Goal: Transaction & Acquisition: Purchase product/service

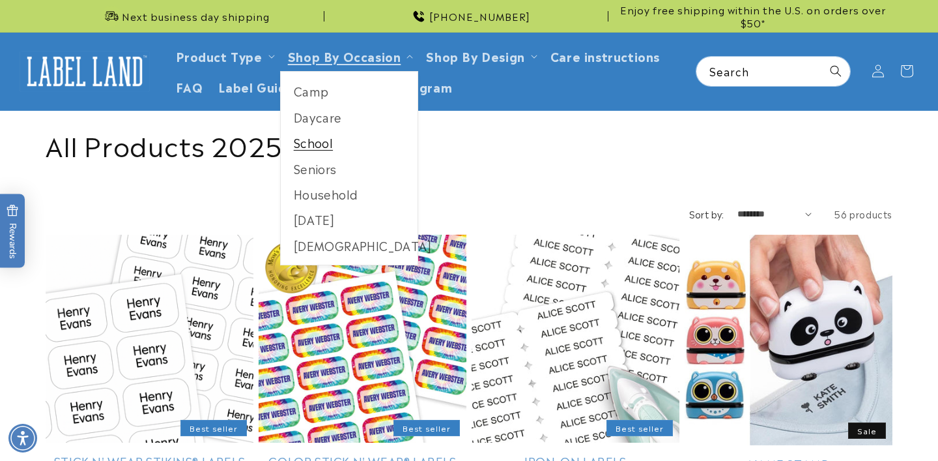
click at [319, 137] on link "School" at bounding box center [349, 142] width 137 height 25
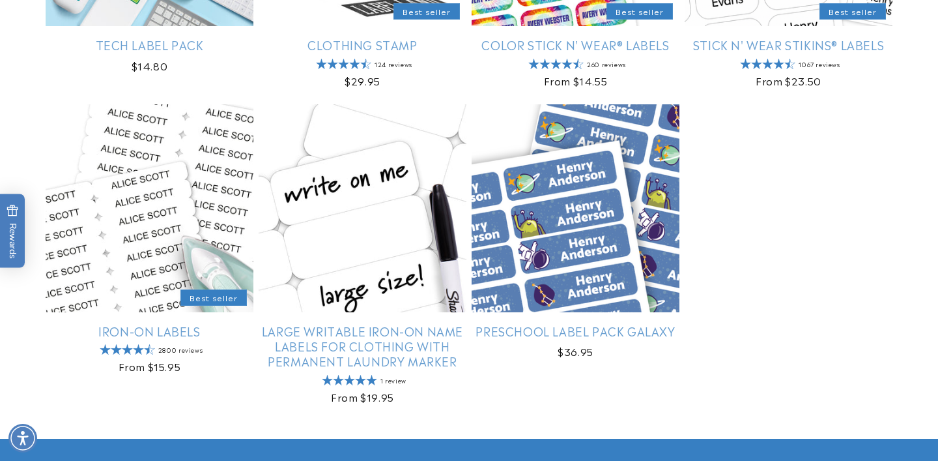
scroll to position [1583, 0]
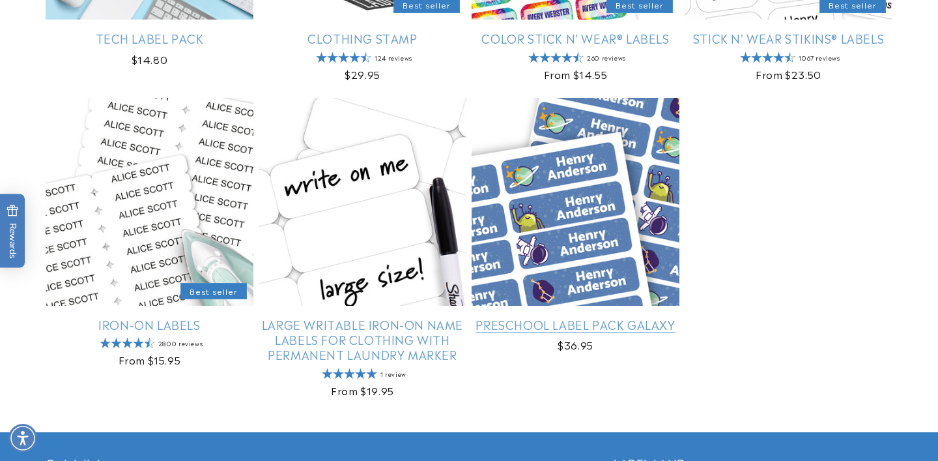
click at [676, 317] on link "Preschool Label Pack Galaxy" at bounding box center [576, 324] width 208 height 15
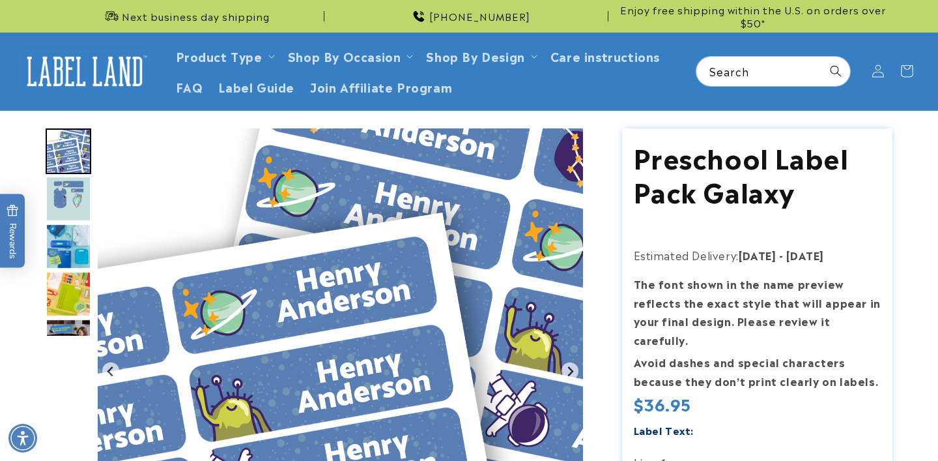
click at [70, 190] on img "Go to slide 2" at bounding box center [69, 199] width 46 height 46
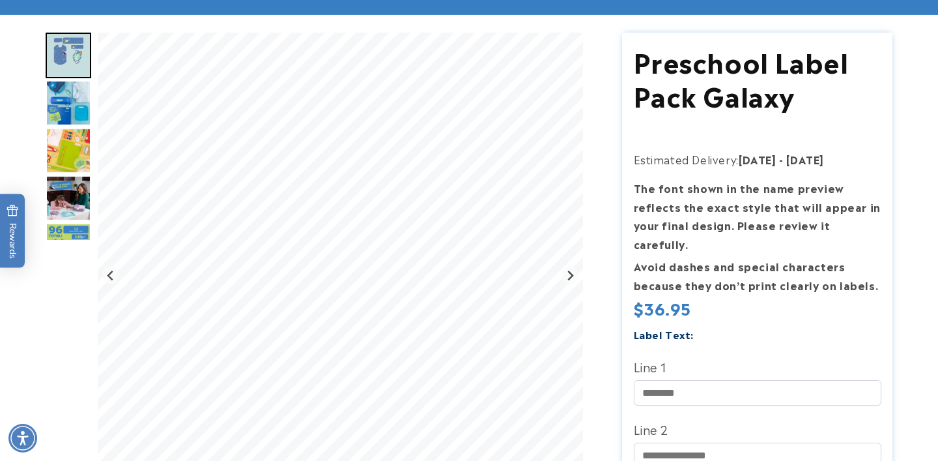
scroll to position [109, 0]
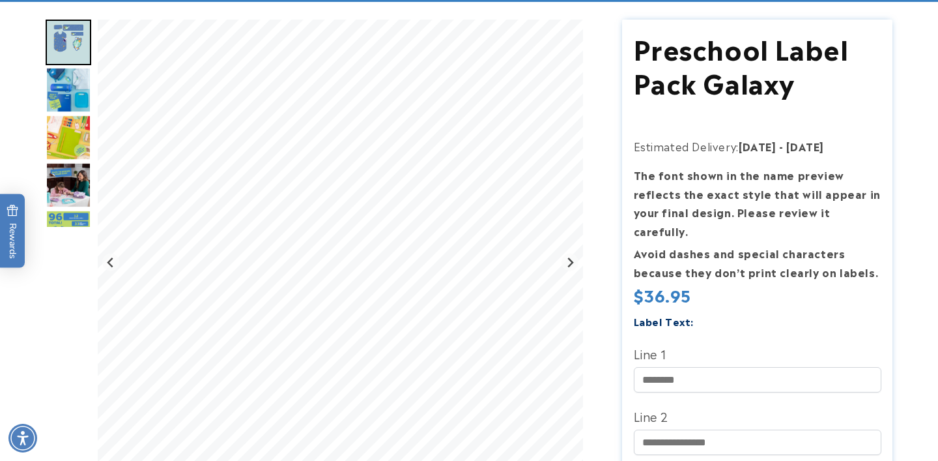
click at [70, 214] on img "Go to slide 6" at bounding box center [69, 233] width 46 height 46
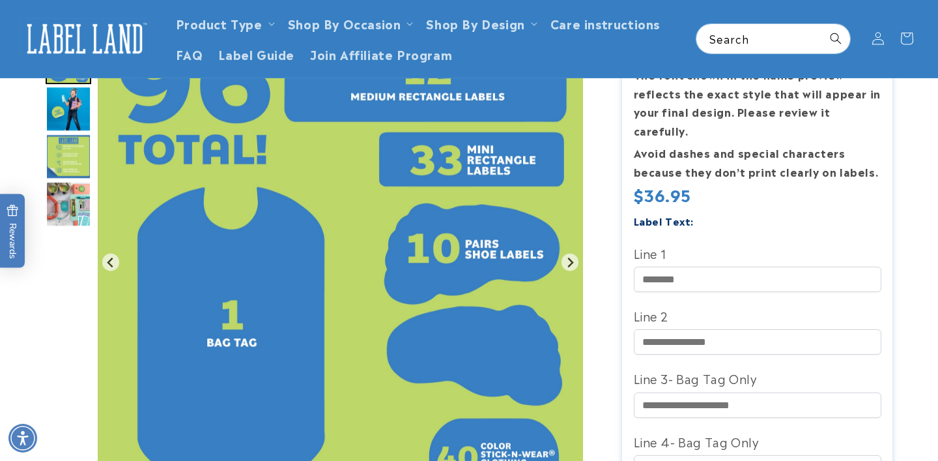
scroll to position [205, 0]
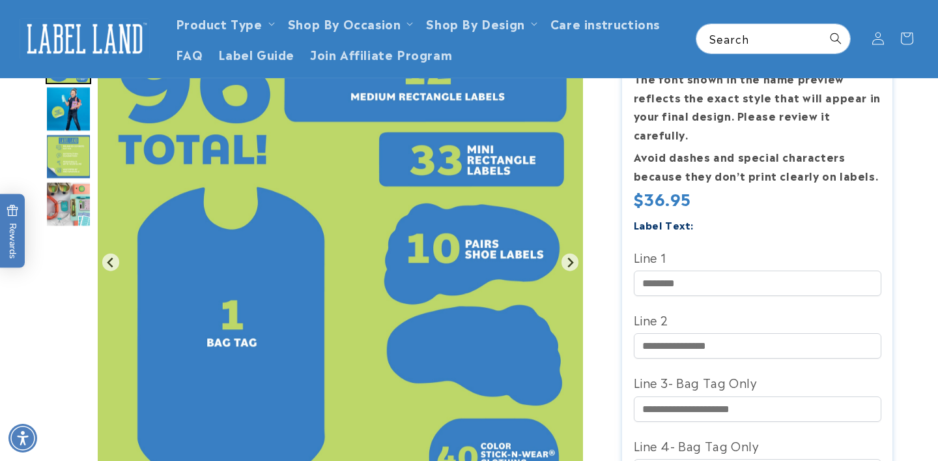
click at [51, 204] on img "Go to slide 9" at bounding box center [69, 204] width 46 height 46
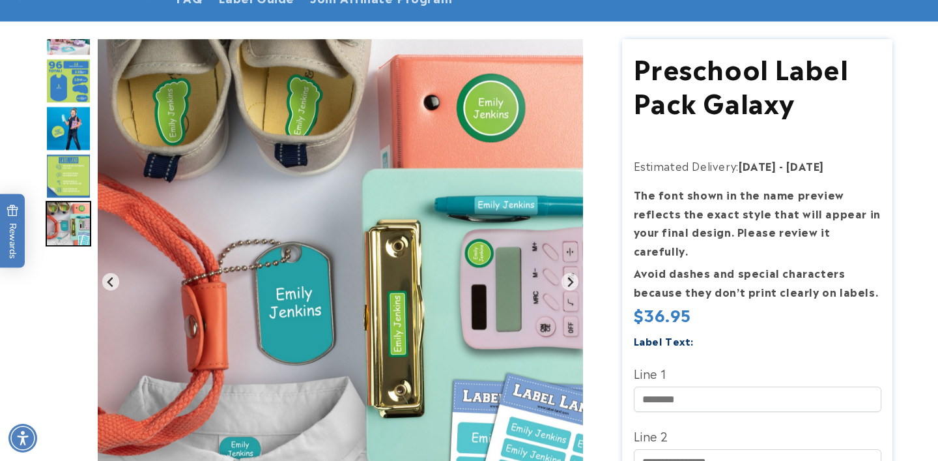
scroll to position [0, 0]
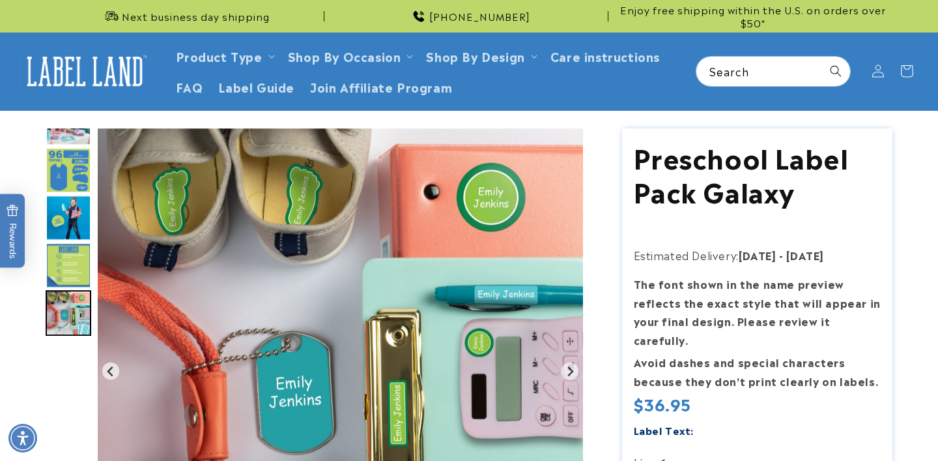
click at [51, 139] on img "Go to slide 5" at bounding box center [69, 123] width 46 height 46
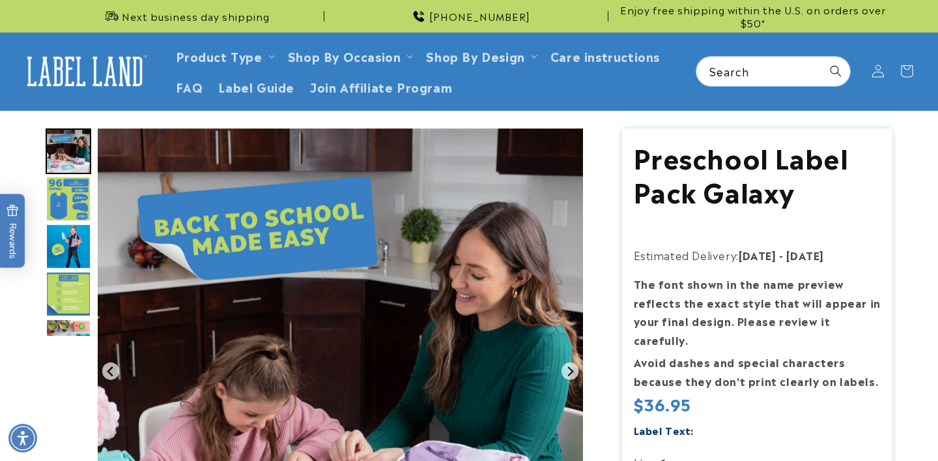
click at [68, 151] on img "Go to slide 5" at bounding box center [69, 151] width 46 height 46
click at [108, 369] on icon "Previous slide" at bounding box center [111, 370] width 10 height 10
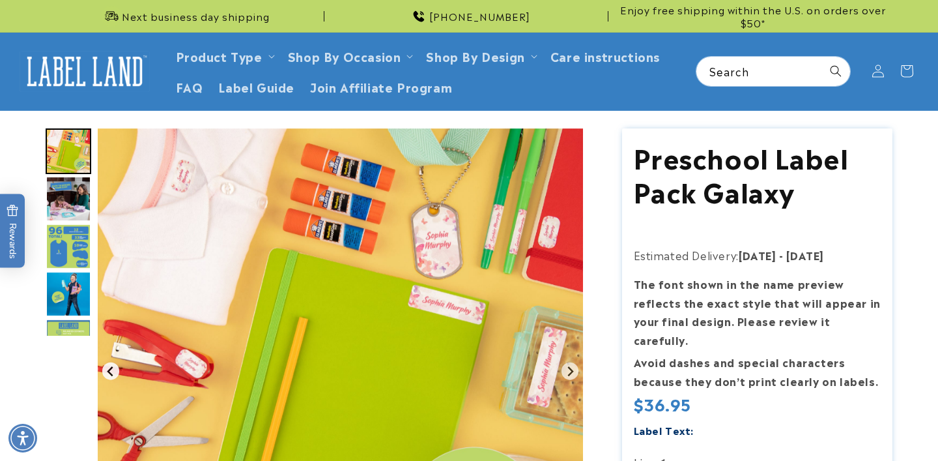
click at [109, 369] on icon "Previous slide" at bounding box center [110, 371] width 6 height 10
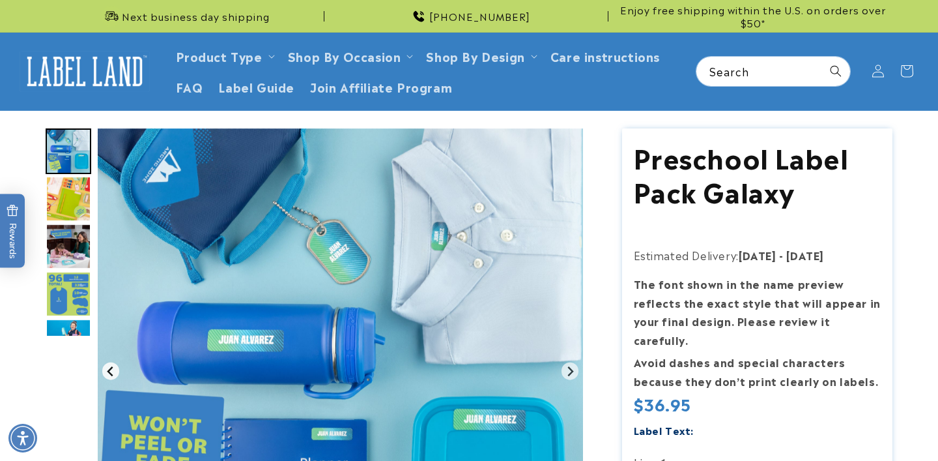
click at [109, 369] on icon "Previous slide" at bounding box center [110, 371] width 6 height 10
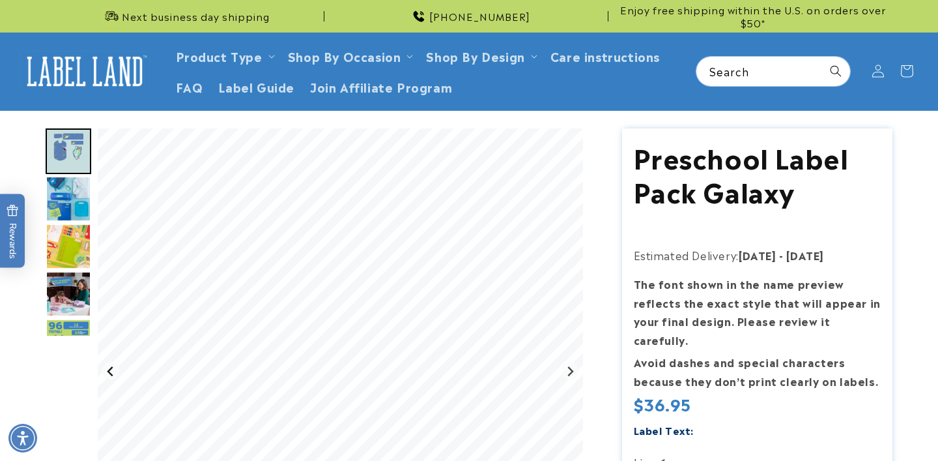
click at [109, 369] on icon "Previous slide" at bounding box center [110, 371] width 6 height 10
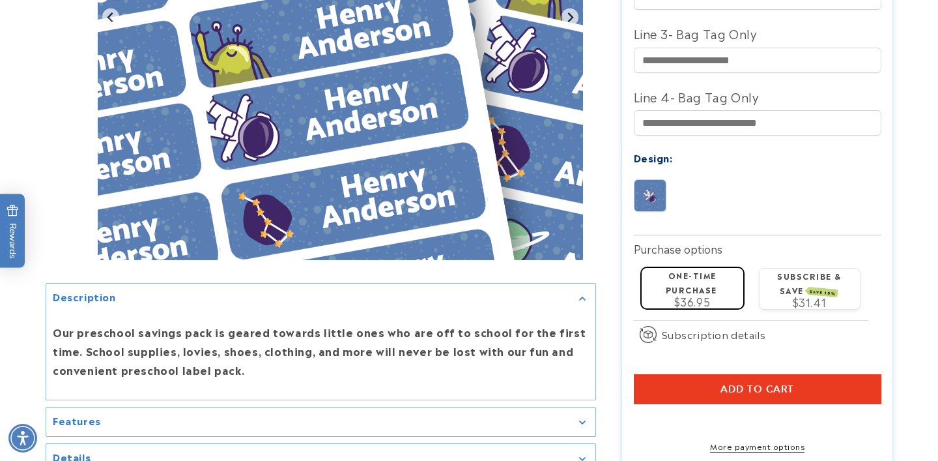
scroll to position [559, 0]
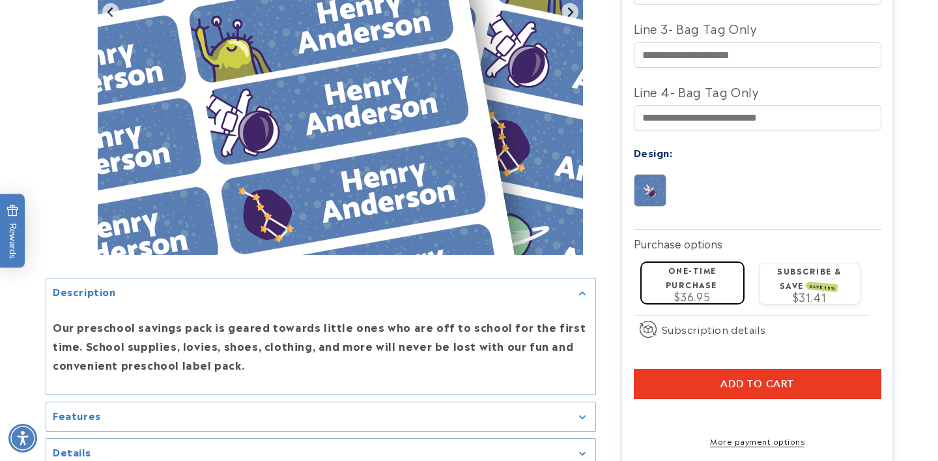
click at [661, 175] on img at bounding box center [650, 190] width 31 height 31
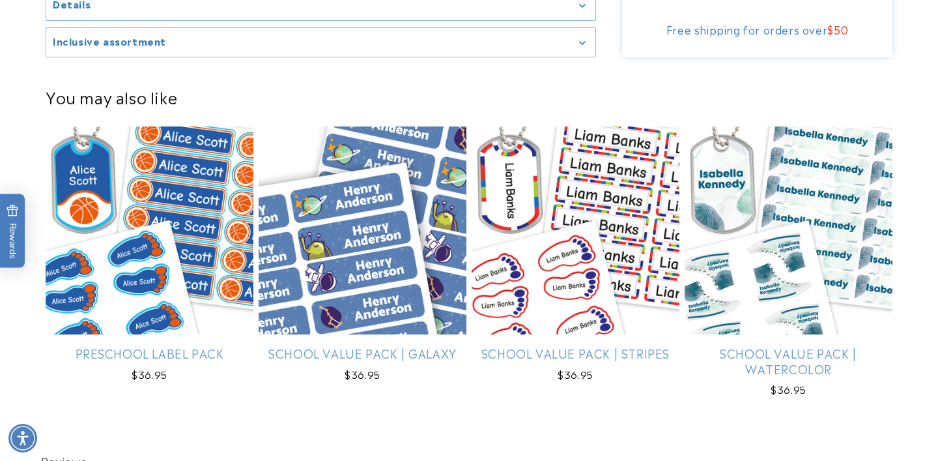
scroll to position [1009, 0]
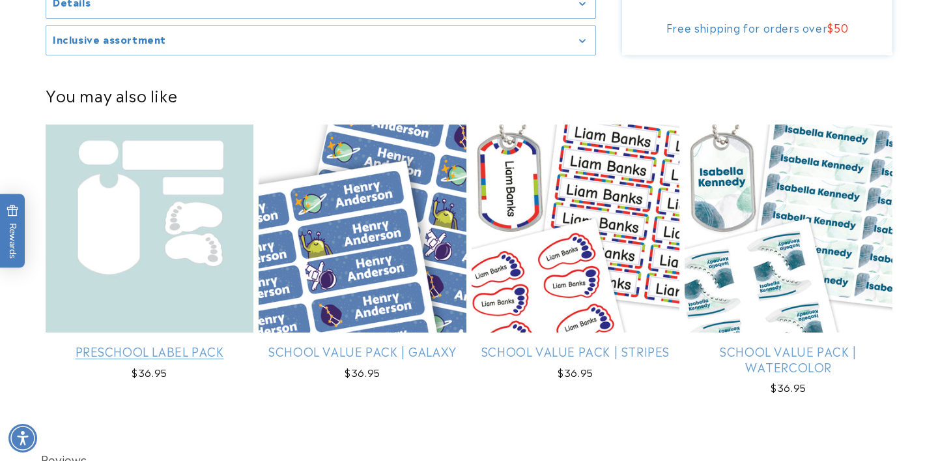
click at [220, 343] on link "Preschool Label Pack" at bounding box center [150, 350] width 208 height 15
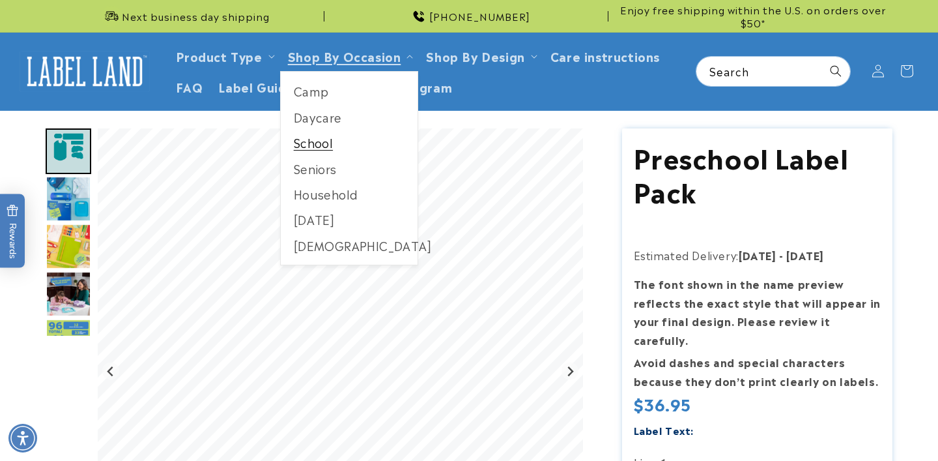
click at [326, 142] on link "School" at bounding box center [349, 142] width 137 height 25
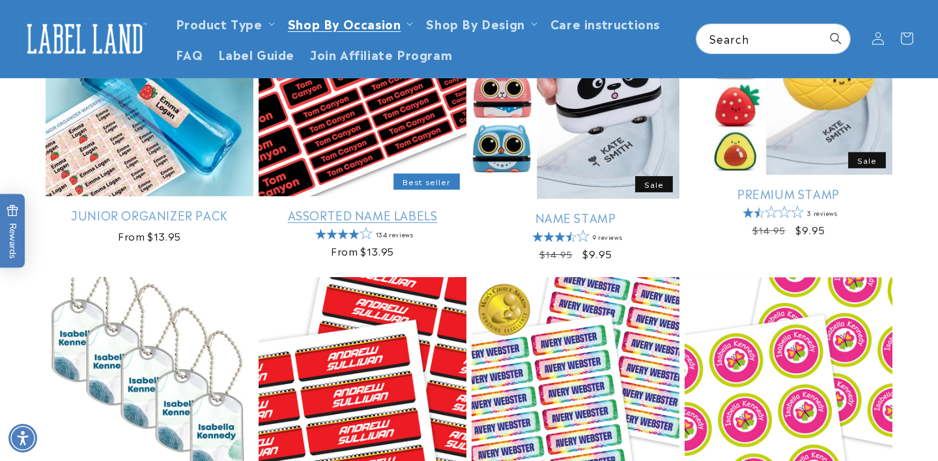
scroll to position [528, 0]
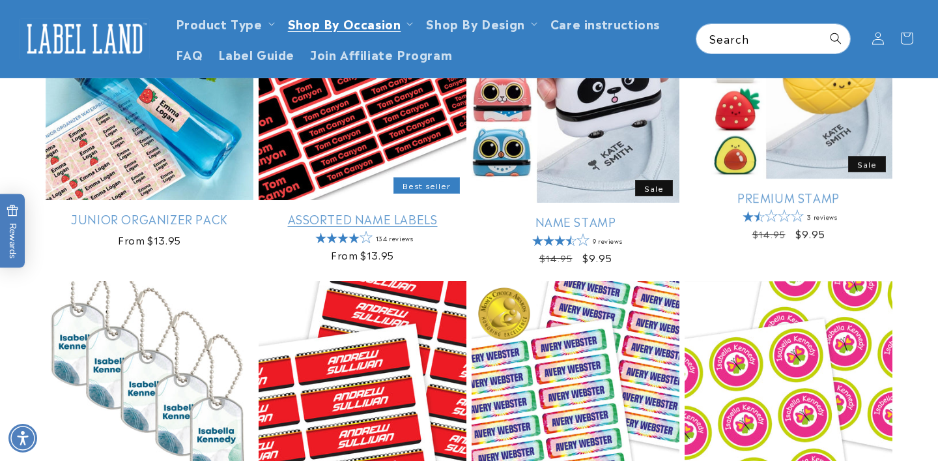
click at [344, 211] on link "Assorted Name Labels" at bounding box center [363, 218] width 208 height 15
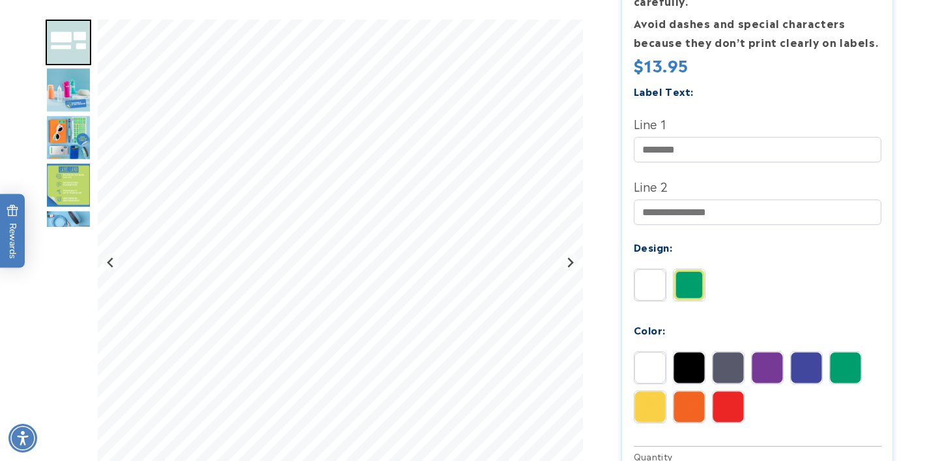
scroll to position [350, 0]
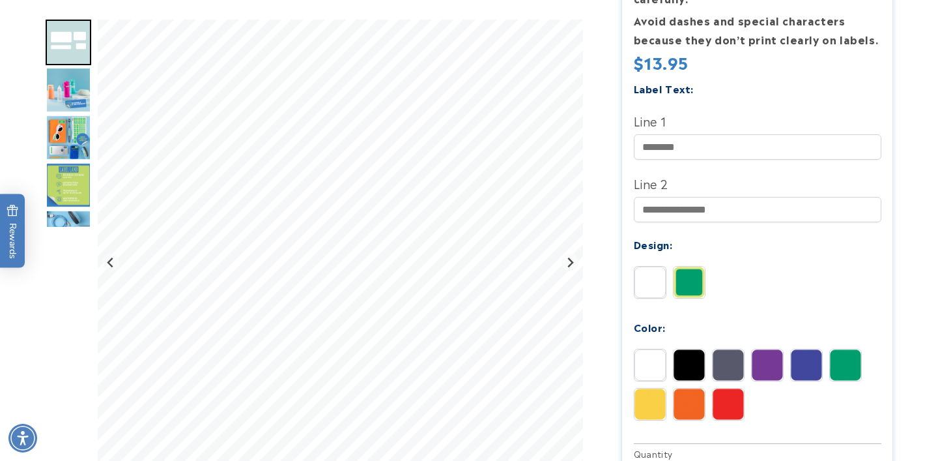
click at [700, 266] on img at bounding box center [689, 281] width 31 height 31
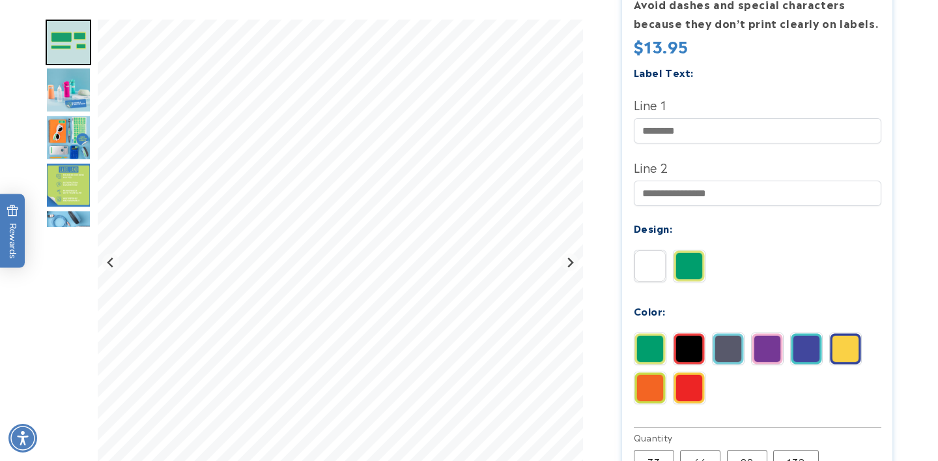
scroll to position [367, 0]
click at [763, 332] on img at bounding box center [767, 347] width 31 height 31
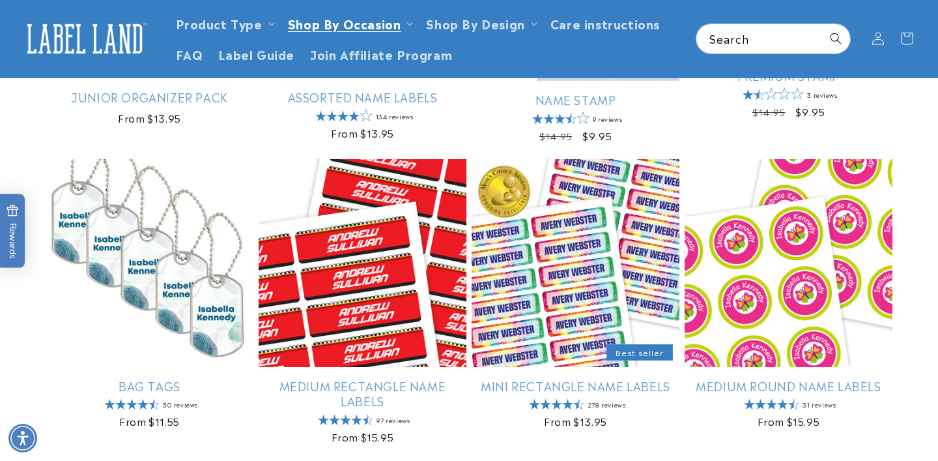
scroll to position [536, 0]
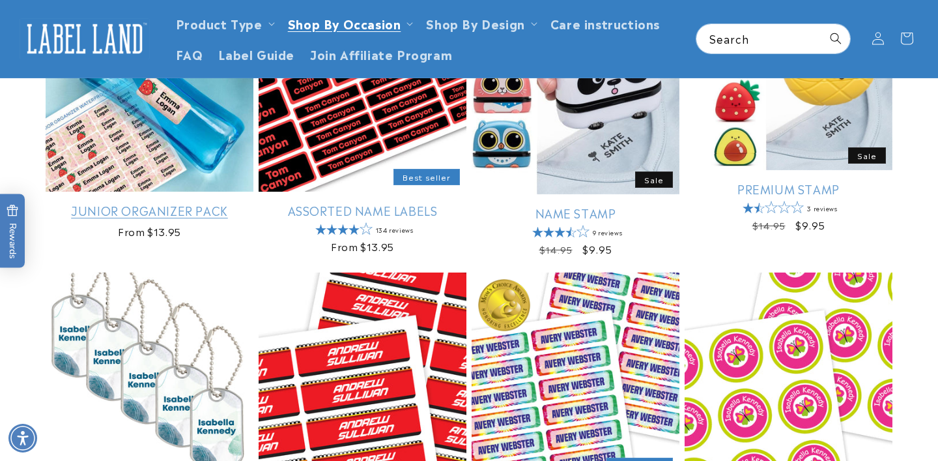
click at [139, 203] on link "Junior Organizer Pack" at bounding box center [150, 210] width 208 height 15
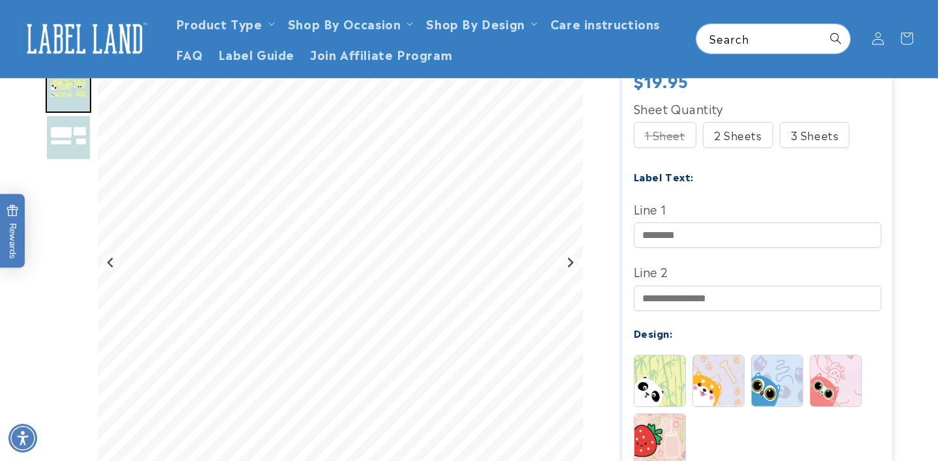
scroll to position [302, 0]
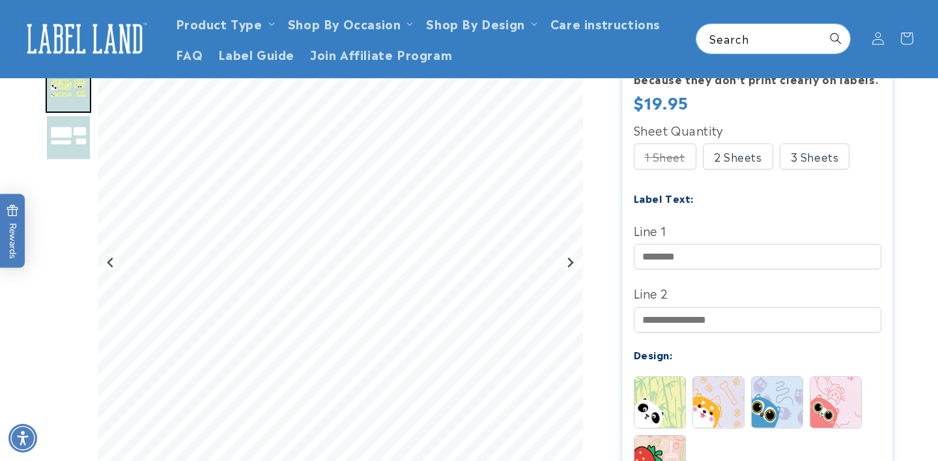
click at [666, 147] on div "1 Sheet" at bounding box center [665, 156] width 63 height 26
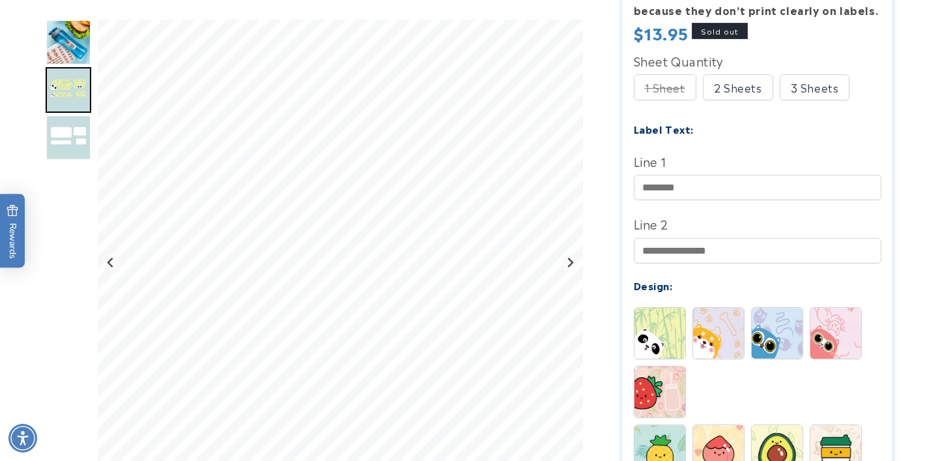
scroll to position [373, 0]
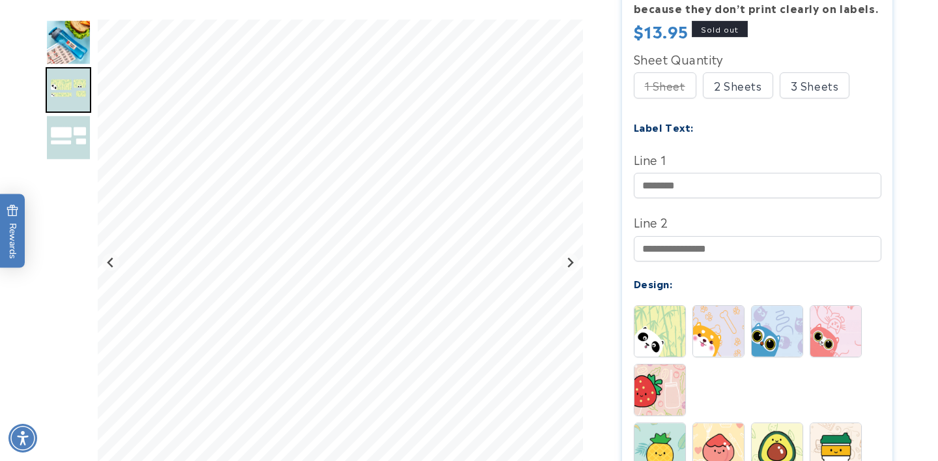
click at [721, 324] on img at bounding box center [718, 331] width 51 height 51
click at [785, 333] on img at bounding box center [777, 331] width 51 height 51
click at [840, 319] on img at bounding box center [835, 331] width 51 height 51
click at [664, 392] on img at bounding box center [660, 389] width 51 height 51
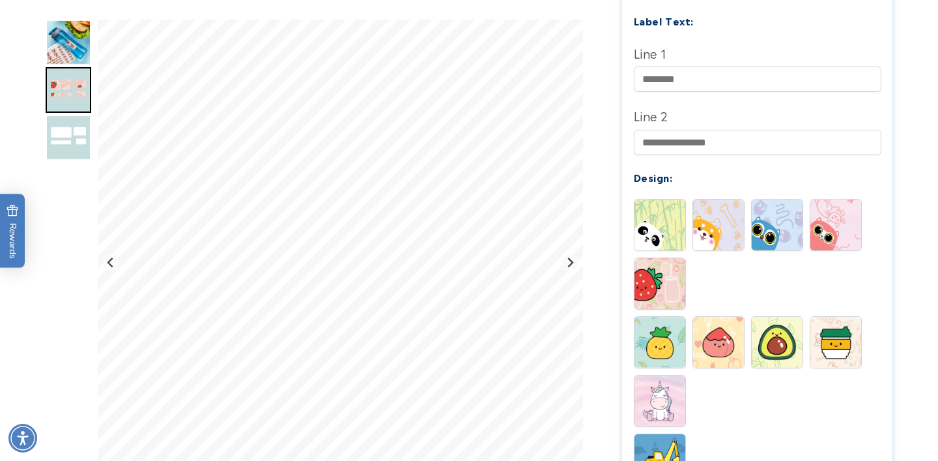
scroll to position [480, 0]
click at [657, 324] on img at bounding box center [660, 341] width 51 height 51
click at [709, 333] on img at bounding box center [718, 341] width 51 height 51
click at [795, 331] on img at bounding box center [777, 341] width 51 height 51
click at [833, 327] on img at bounding box center [835, 341] width 51 height 51
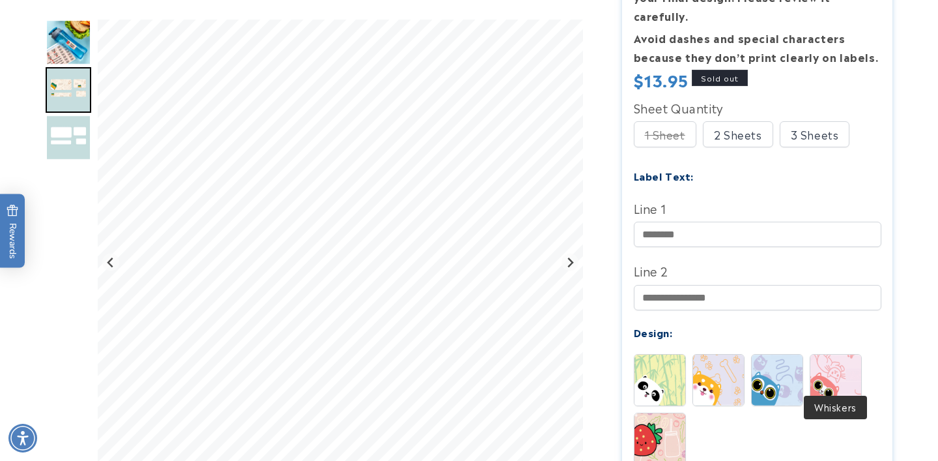
scroll to position [641, 0]
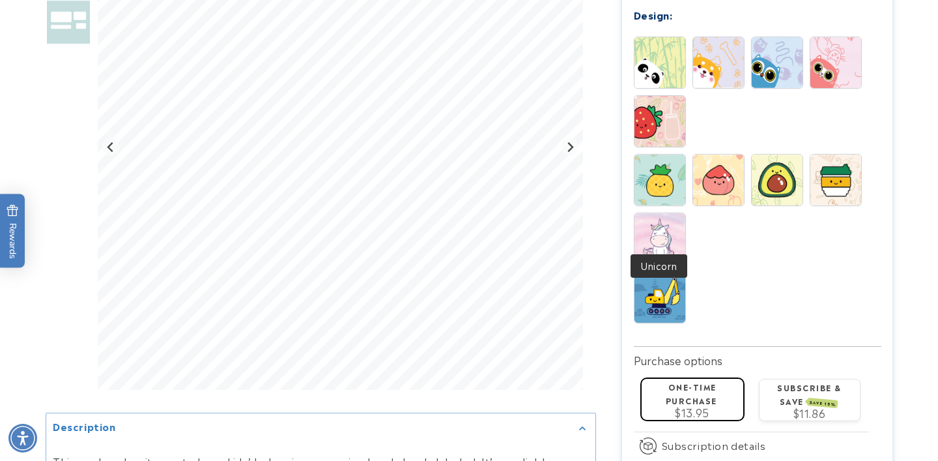
click at [671, 229] on img at bounding box center [660, 238] width 51 height 51
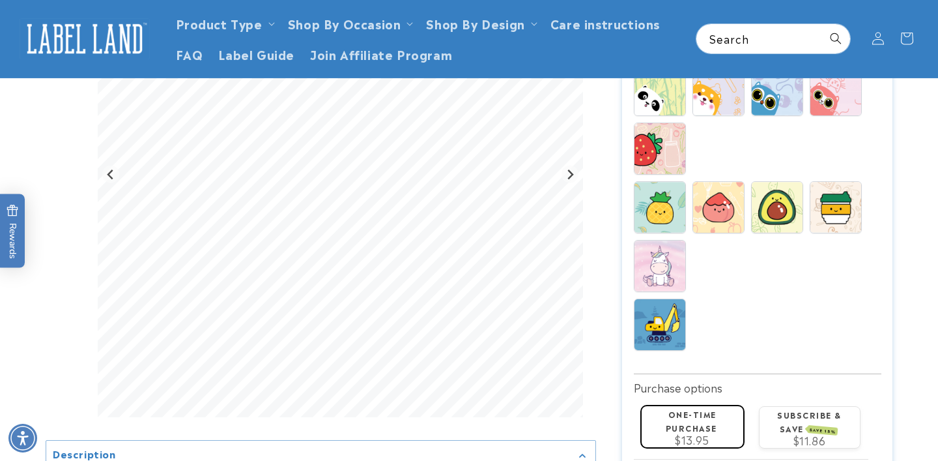
scroll to position [612, 0]
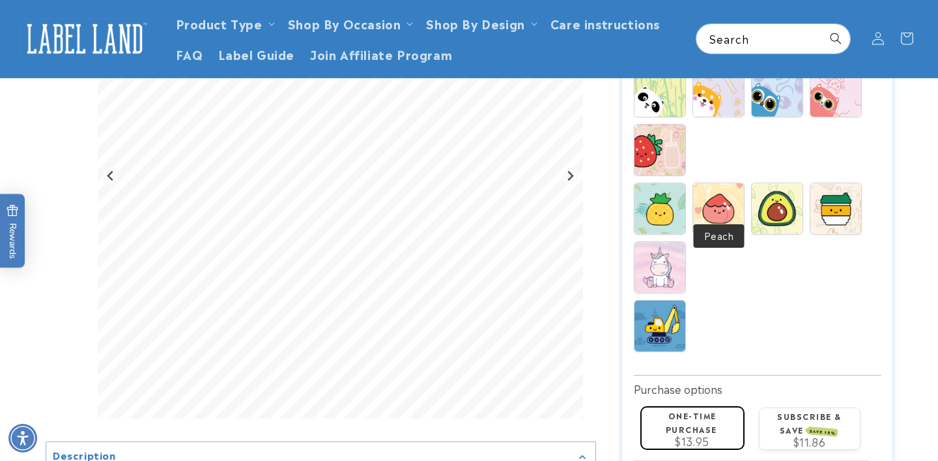
click at [723, 183] on img at bounding box center [718, 208] width 51 height 51
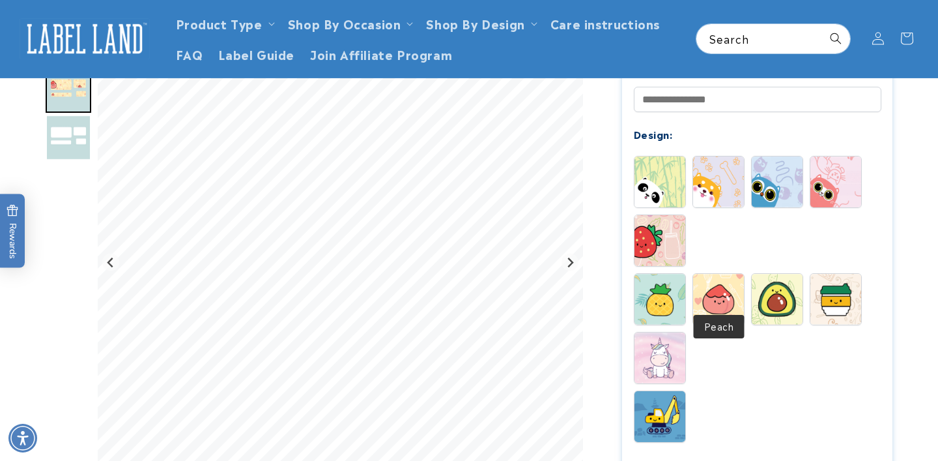
scroll to position [520, 0]
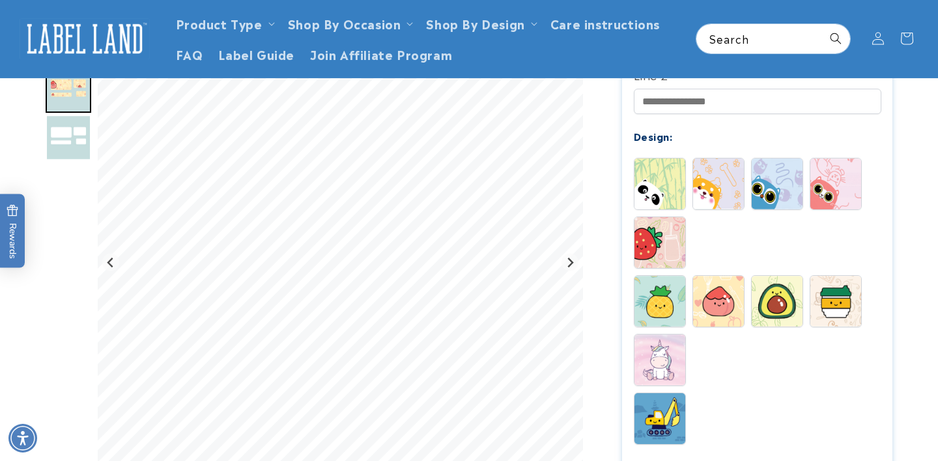
click at [675, 229] on img at bounding box center [660, 242] width 51 height 51
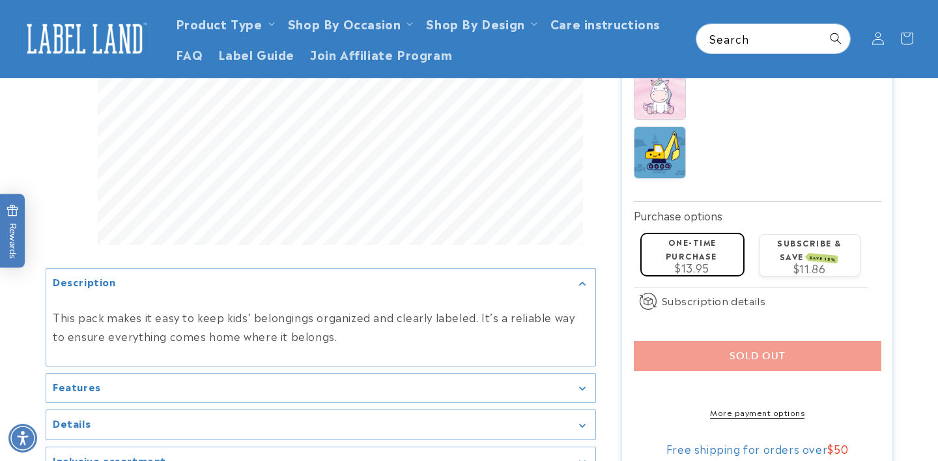
scroll to position [776, 0]
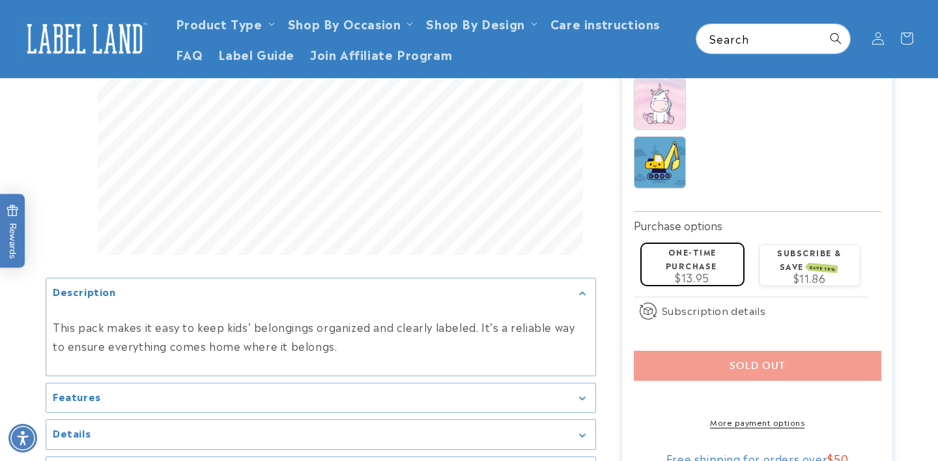
click at [713, 244] on div "One-time purchase $13.95" at bounding box center [691, 263] width 91 height 38
click at [809, 246] on label "Subscribe & save SAVE 15%" at bounding box center [809, 258] width 64 height 25
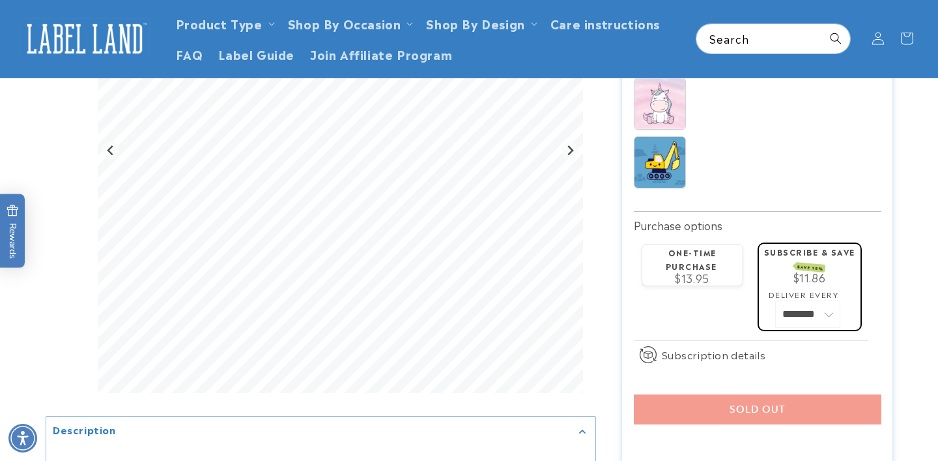
click at [695, 247] on label "One-time purchase" at bounding box center [691, 258] width 51 height 25
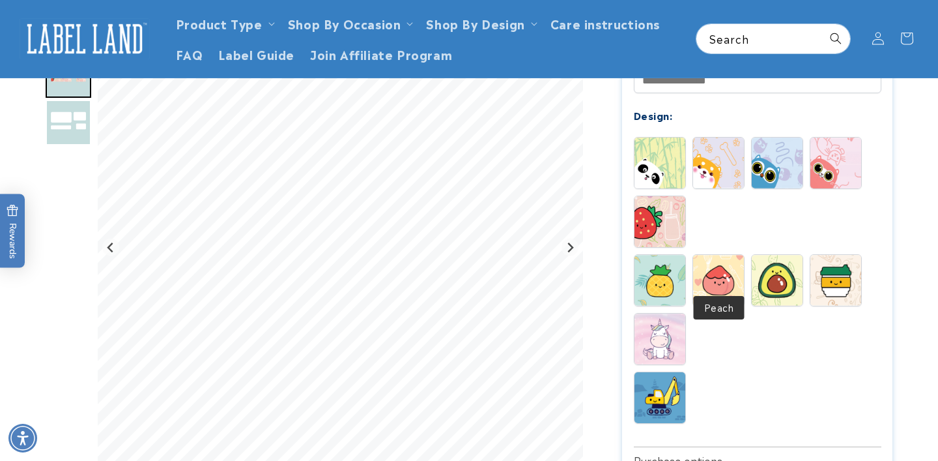
scroll to position [536, 0]
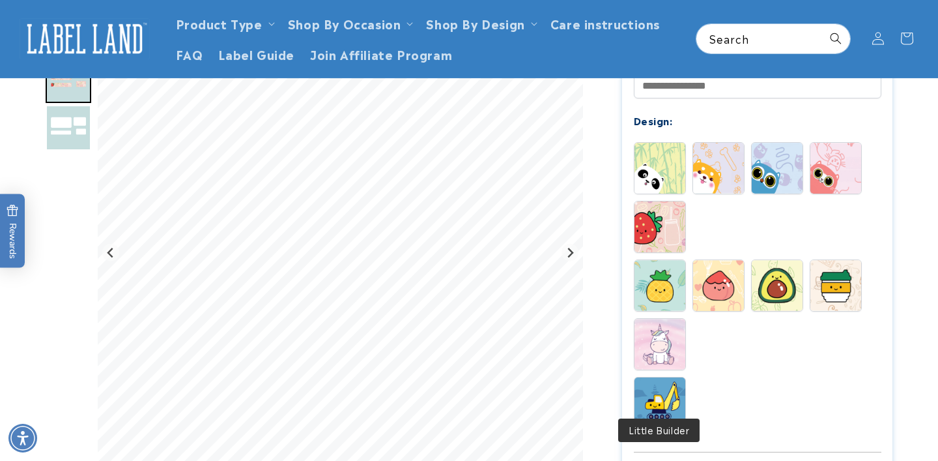
click at [657, 394] on img at bounding box center [660, 402] width 51 height 51
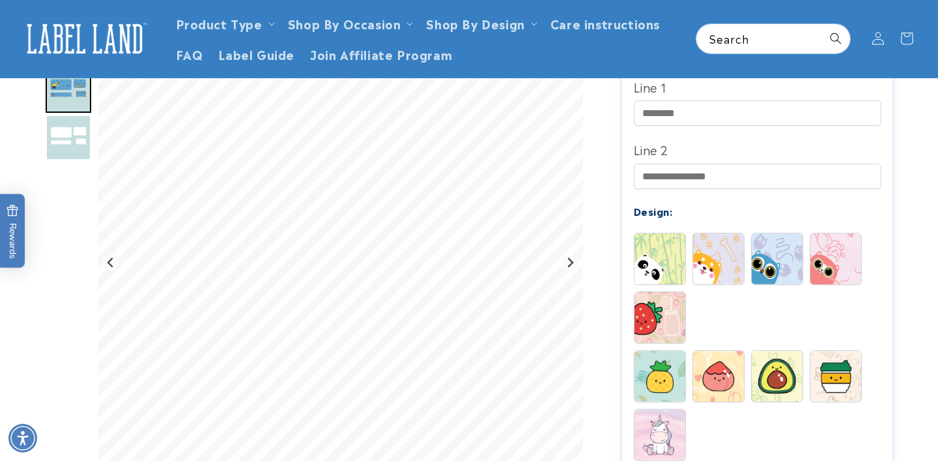
scroll to position [422, 0]
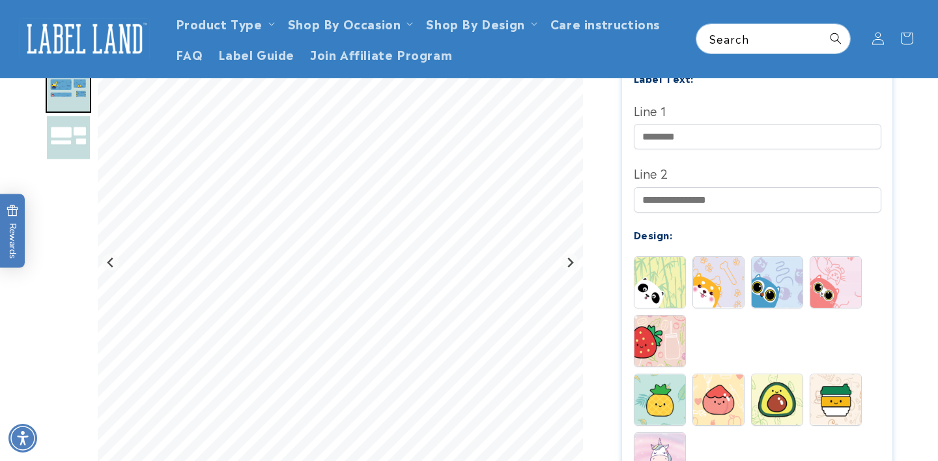
click at [831, 257] on img at bounding box center [835, 282] width 51 height 51
click at [750, 56] on div "Spots Buddy Blinky Whiskers Peach" at bounding box center [761, 39] width 254 height 33
click at [676, 274] on img at bounding box center [660, 282] width 51 height 51
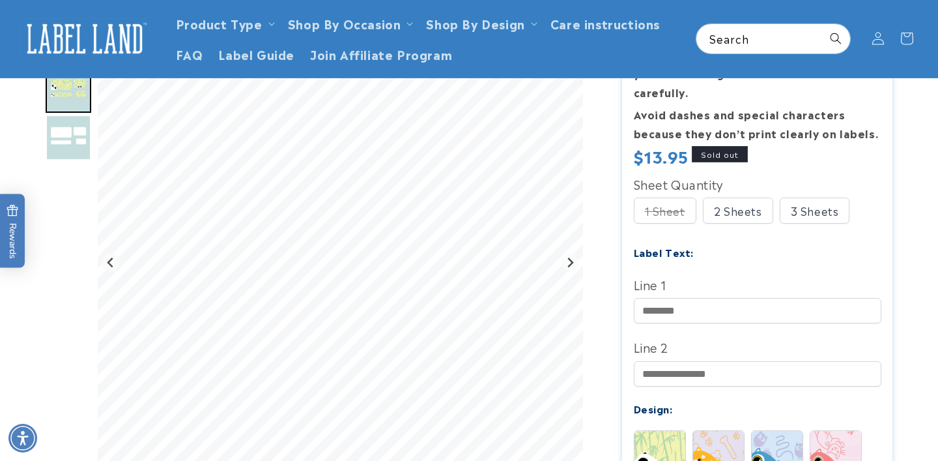
scroll to position [246, 0]
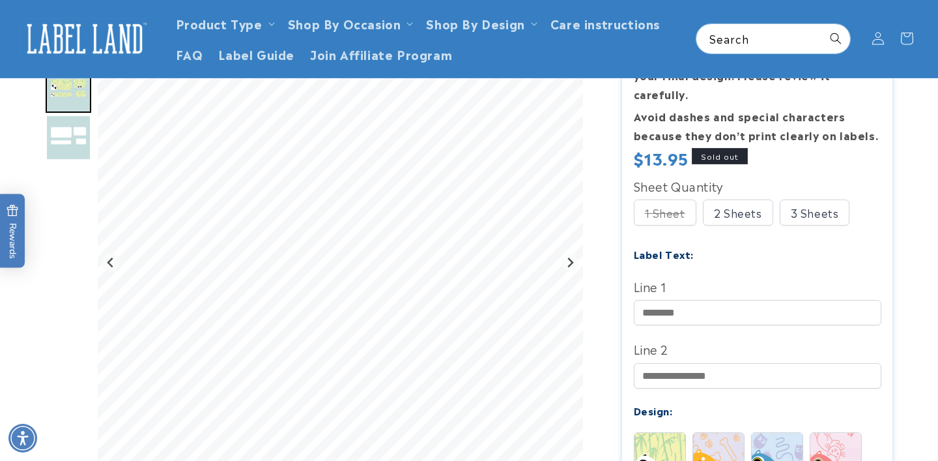
click at [665, 207] on label "1 Sheet" at bounding box center [665, 212] width 63 height 26
click at [718, 199] on div "2 Sheets" at bounding box center [738, 212] width 70 height 26
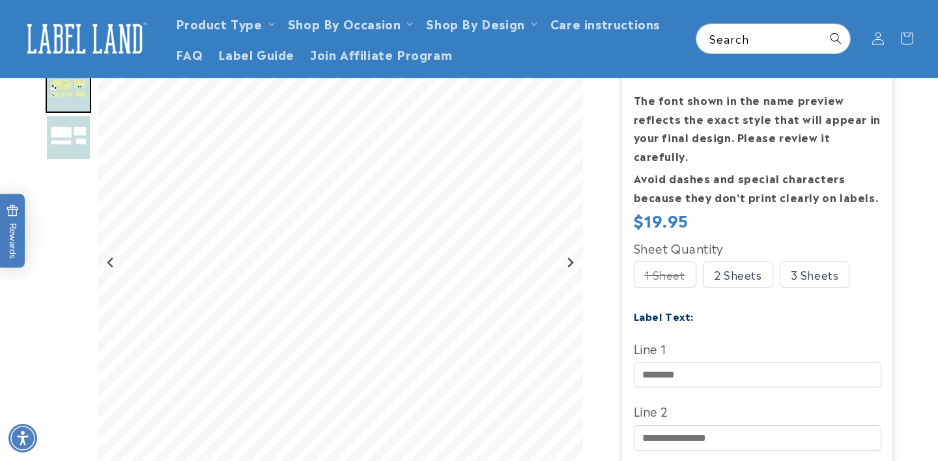
scroll to position [181, 0]
click at [696, 173] on strong "Avoid dashes and special characters because they don’t print clearly on labels." at bounding box center [756, 190] width 245 height 35
click at [696, 186] on strong "Avoid dashes and special characters because they don’t print clearly on labels." at bounding box center [756, 190] width 245 height 35
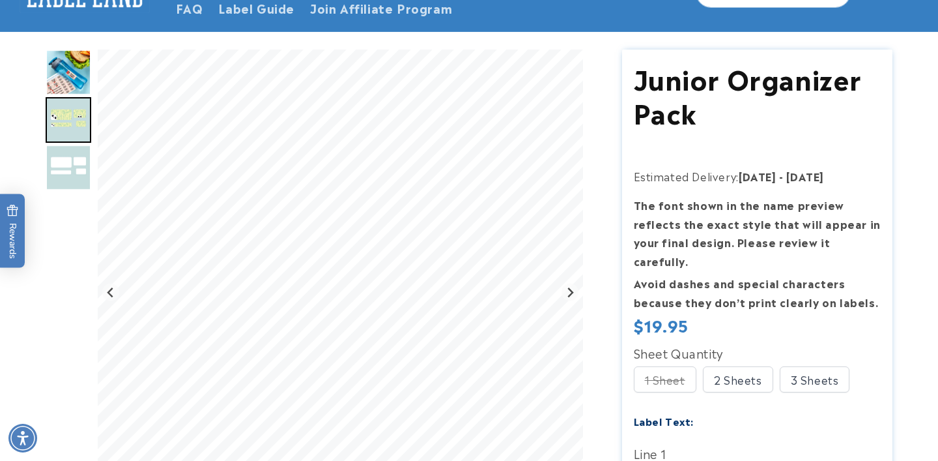
scroll to position [0, 0]
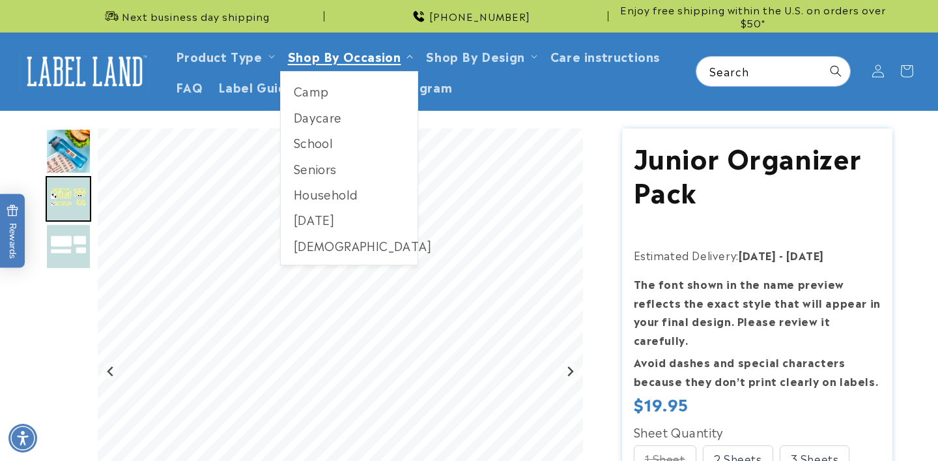
click at [321, 61] on span "Shop By Occasion" at bounding box center [344, 55] width 113 height 15
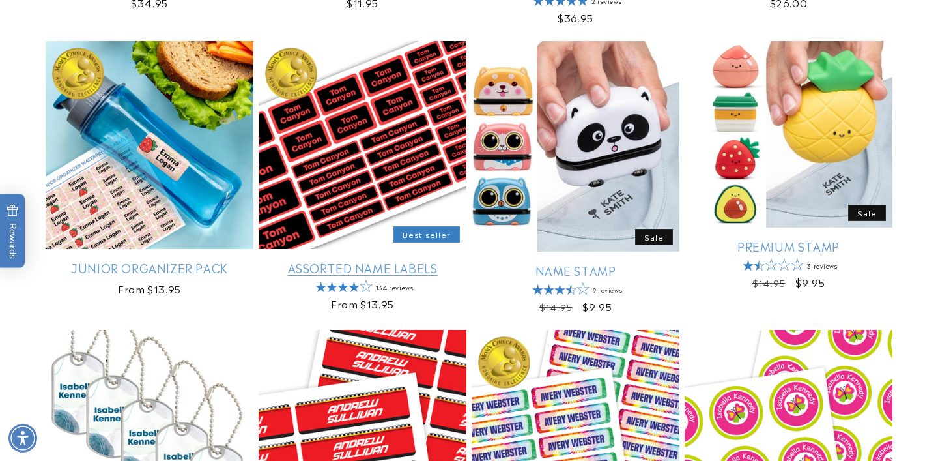
scroll to position [480, 0]
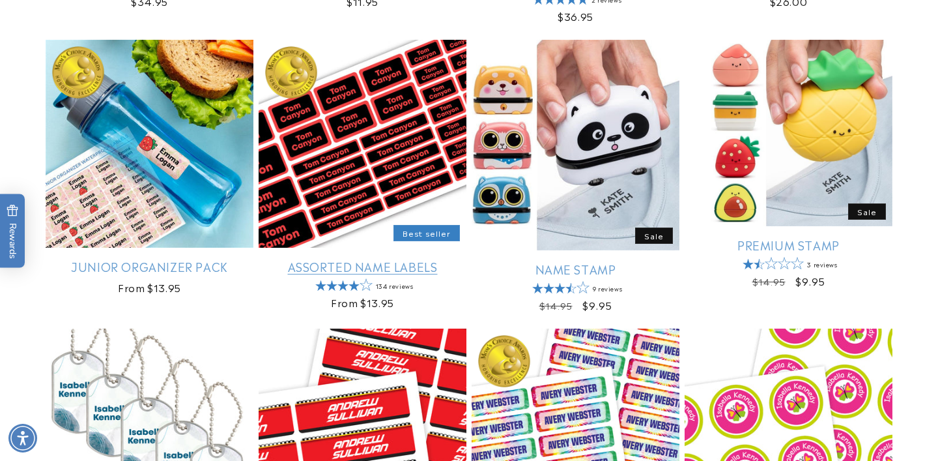
click at [407, 259] on link "Assorted Name Labels" at bounding box center [363, 266] width 208 height 15
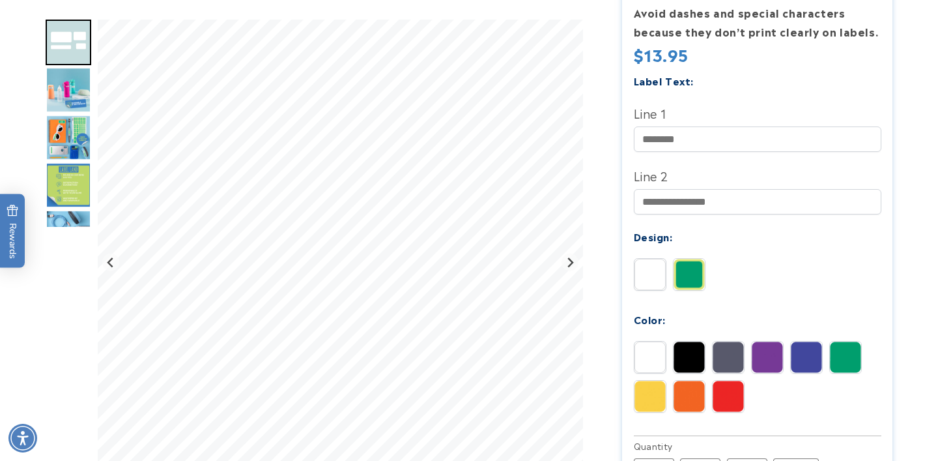
scroll to position [369, 0]
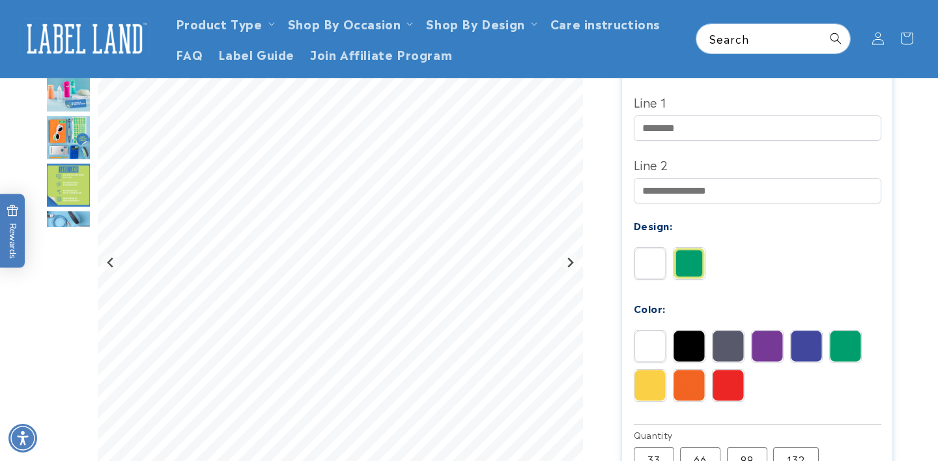
click at [762, 334] on img at bounding box center [767, 345] width 31 height 31
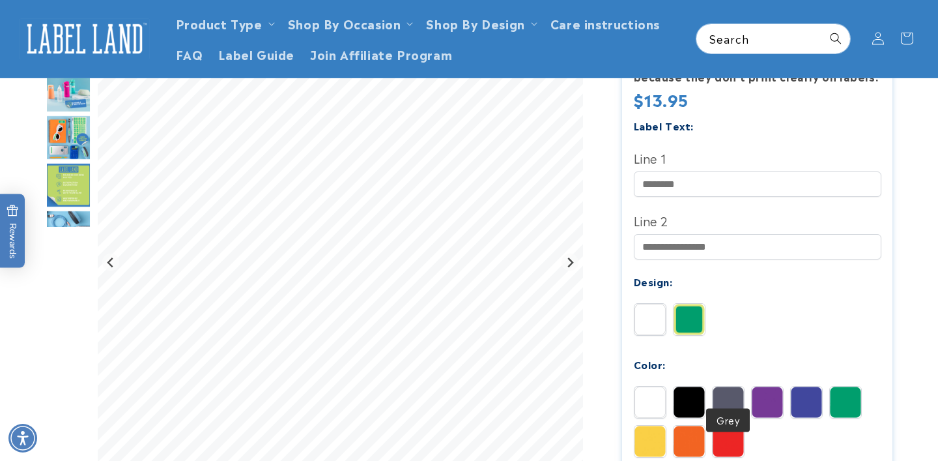
scroll to position [296, 0]
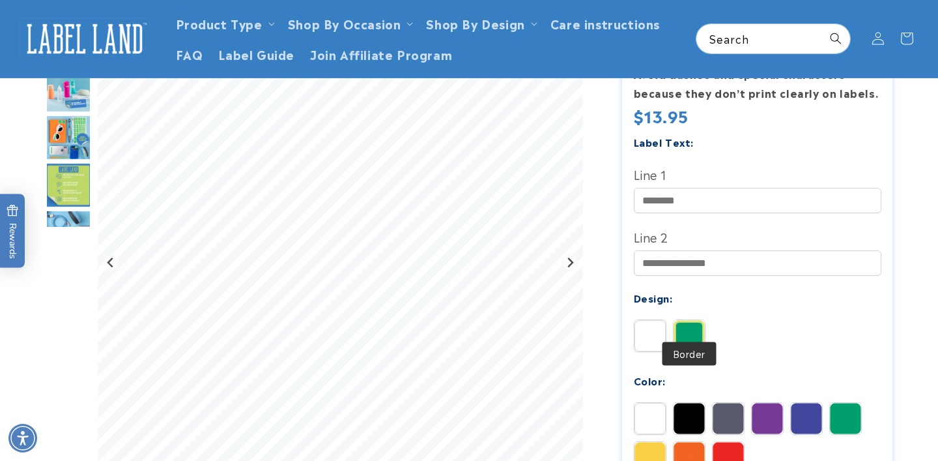
click at [698, 322] on img at bounding box center [689, 335] width 31 height 31
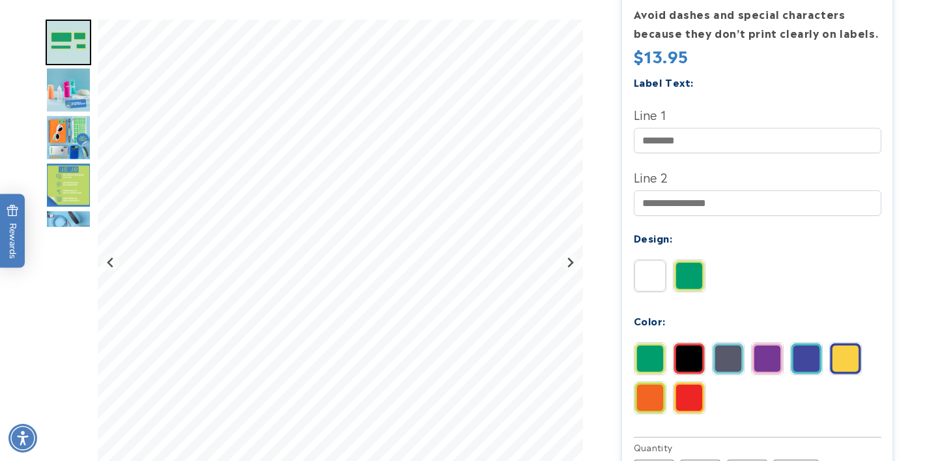
scroll to position [367, 0]
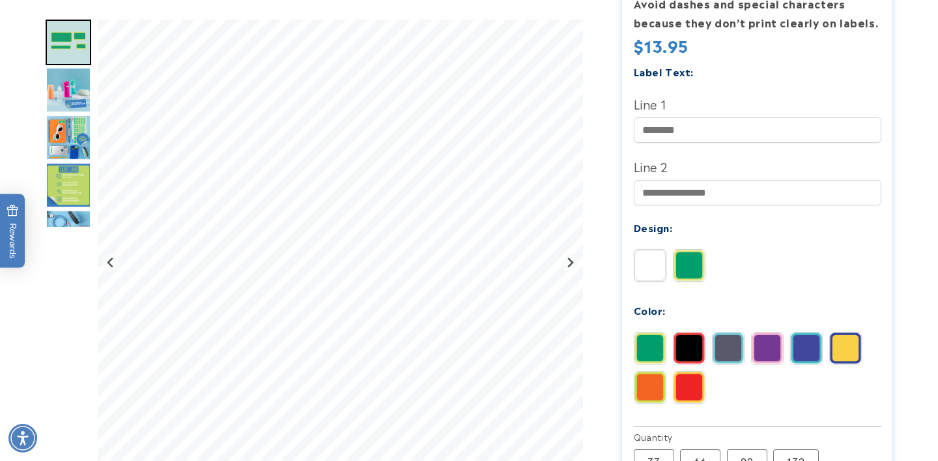
click at [644, 223] on div "Label Text: Line 1 Line 2" at bounding box center [758, 243] width 248 height 361
click at [644, 250] on img at bounding box center [650, 265] width 31 height 31
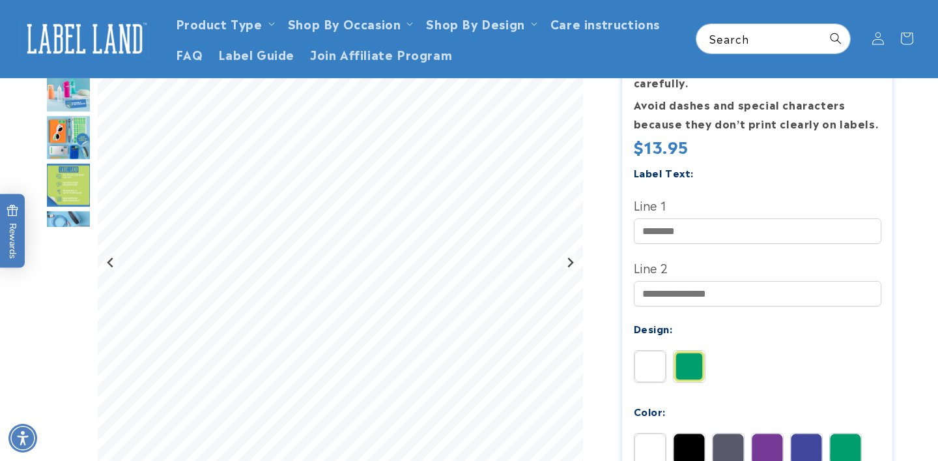
scroll to position [257, 0]
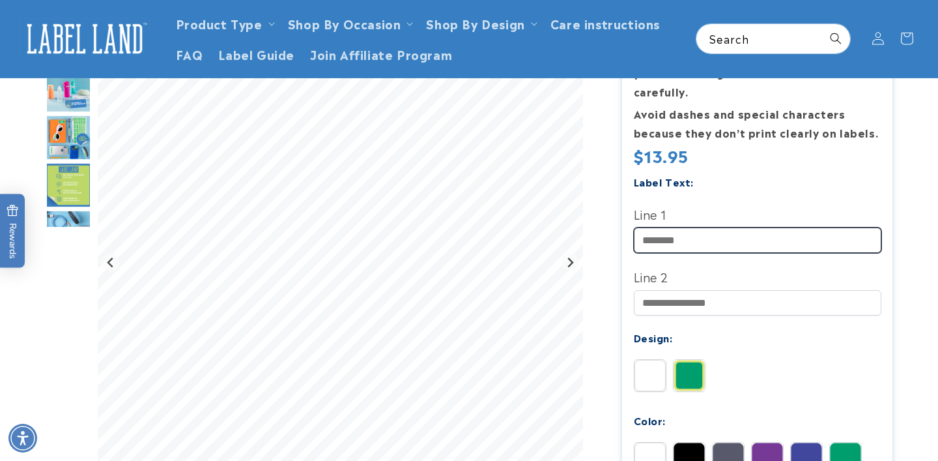
click at [679, 227] on input "Line 1" at bounding box center [758, 239] width 248 height 25
type input "**********"
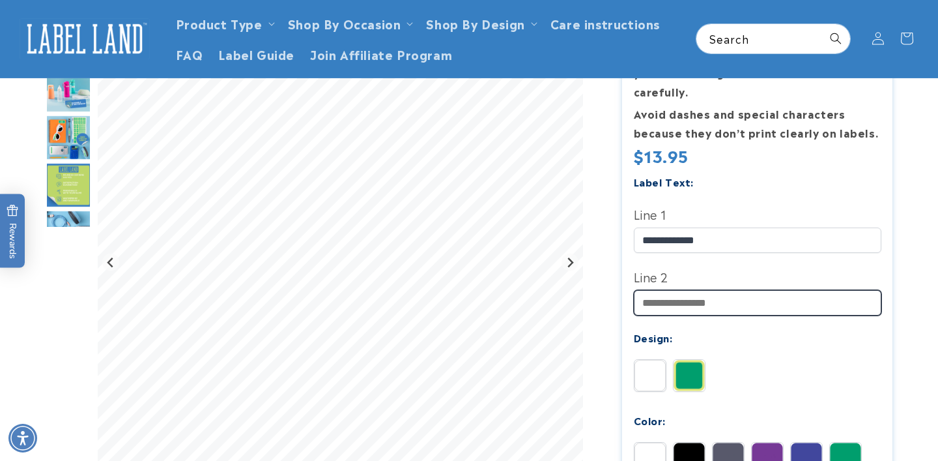
click at [706, 290] on input "Line 2" at bounding box center [758, 302] width 248 height 25
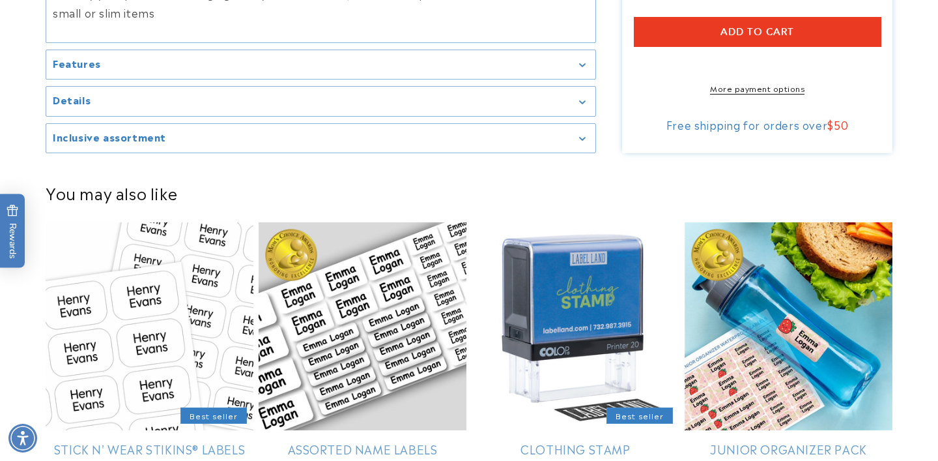
scroll to position [983, 0]
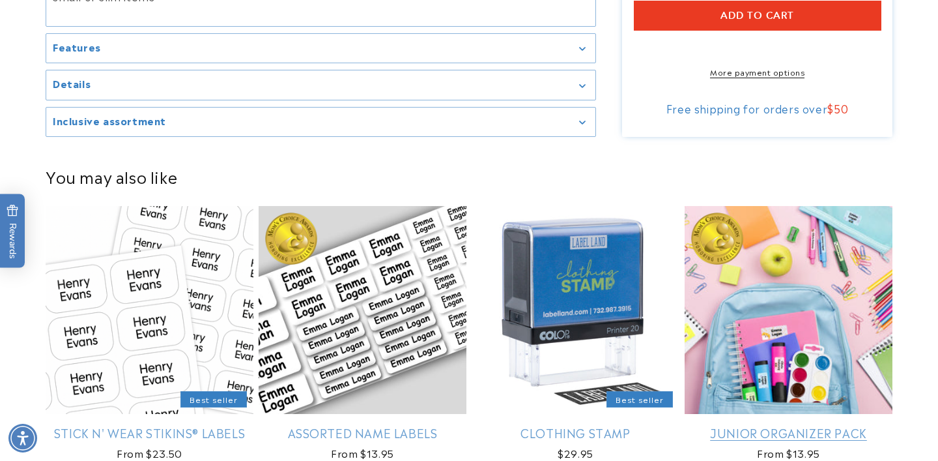
type input "**********"
click at [819, 425] on link "Junior Organizer Pack" at bounding box center [789, 432] width 208 height 15
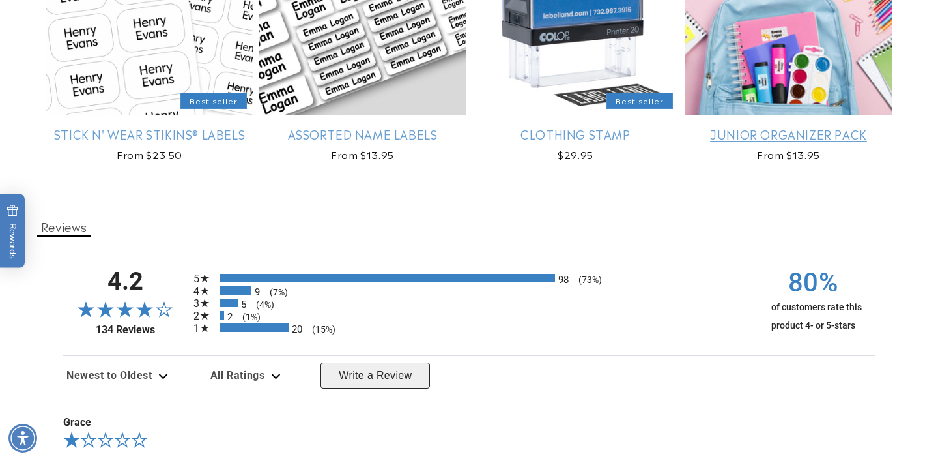
scroll to position [1300, 0]
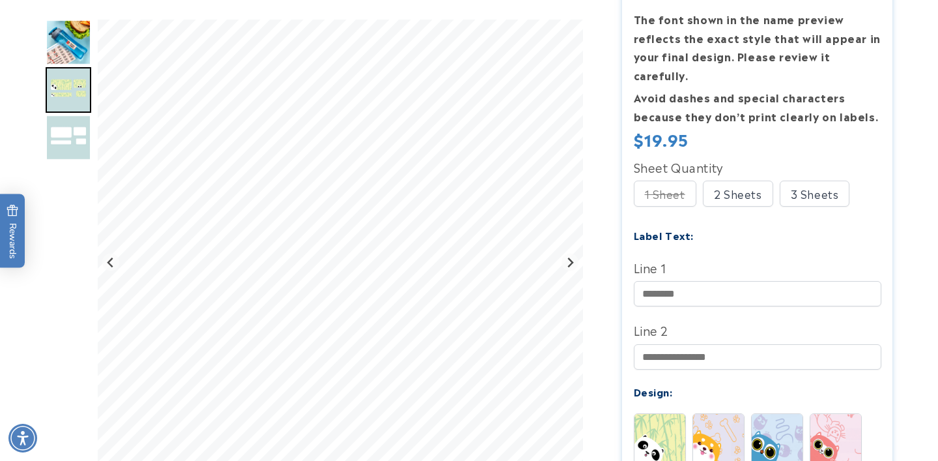
click at [665, 180] on div "1 Sheet" at bounding box center [665, 193] width 63 height 26
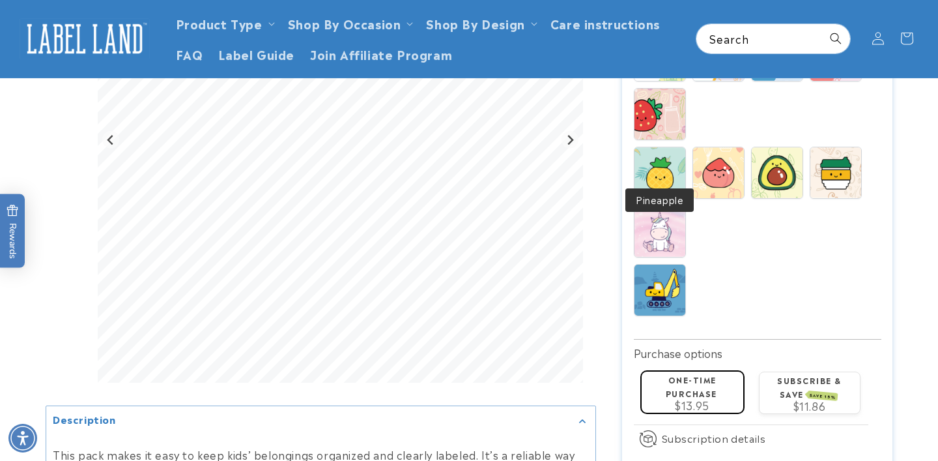
click at [663, 154] on img at bounding box center [660, 172] width 51 height 51
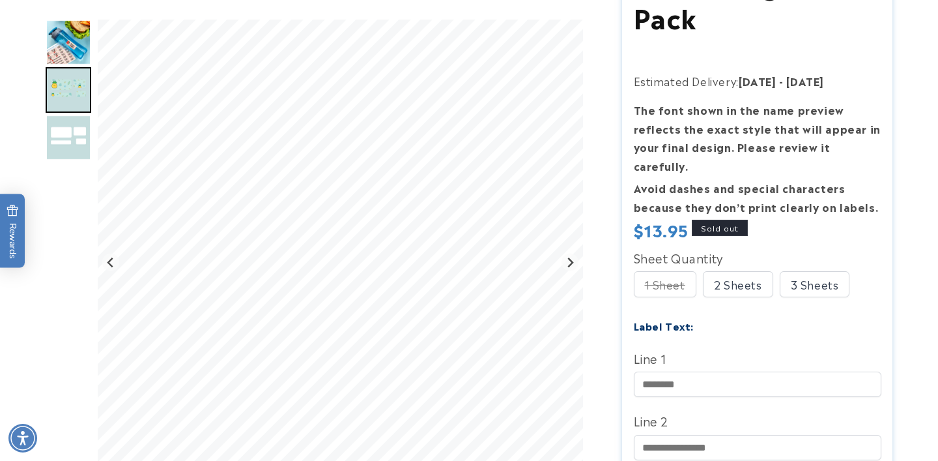
scroll to position [186, 0]
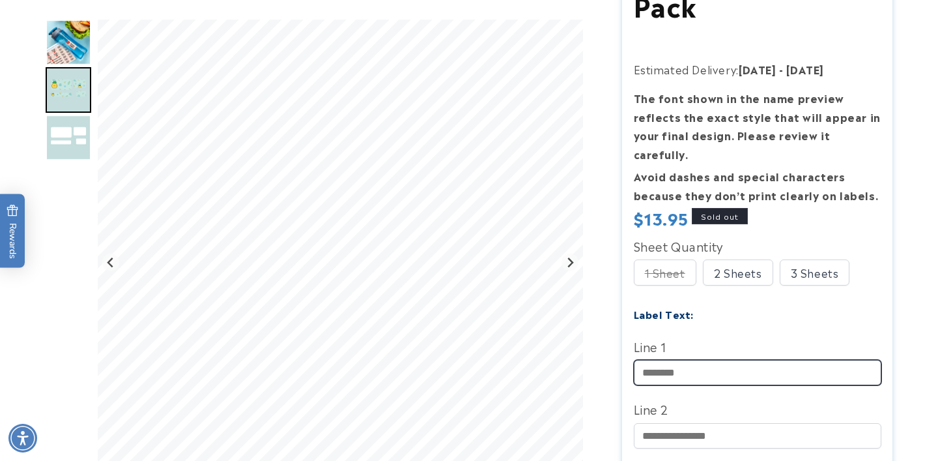
click at [674, 360] on input "Line 1" at bounding box center [758, 372] width 248 height 25
type input "**********"
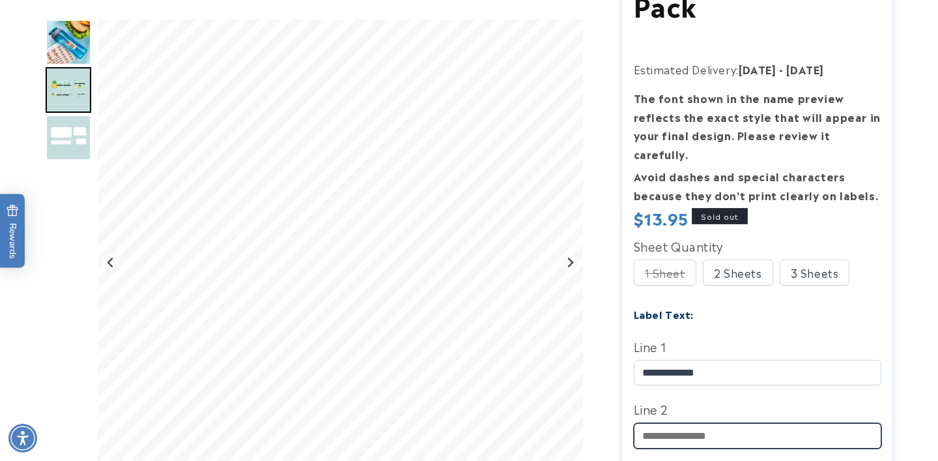
click at [706, 423] on input "Line 2" at bounding box center [758, 435] width 248 height 25
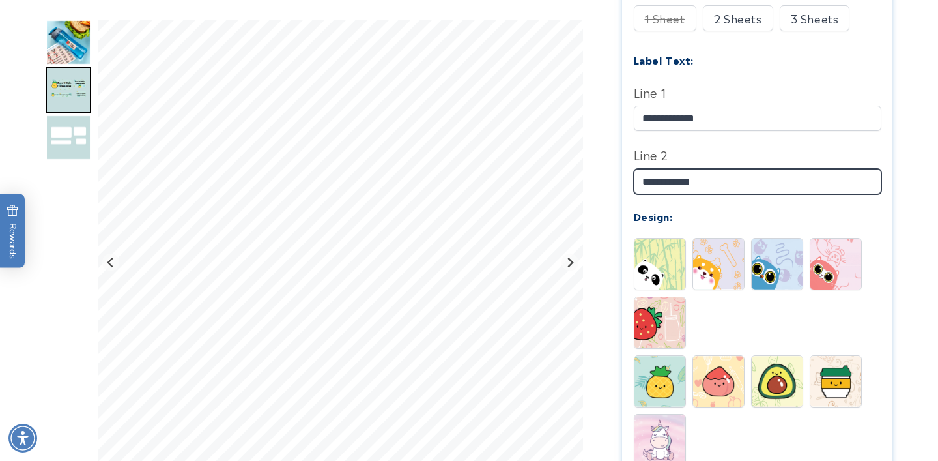
scroll to position [448, 0]
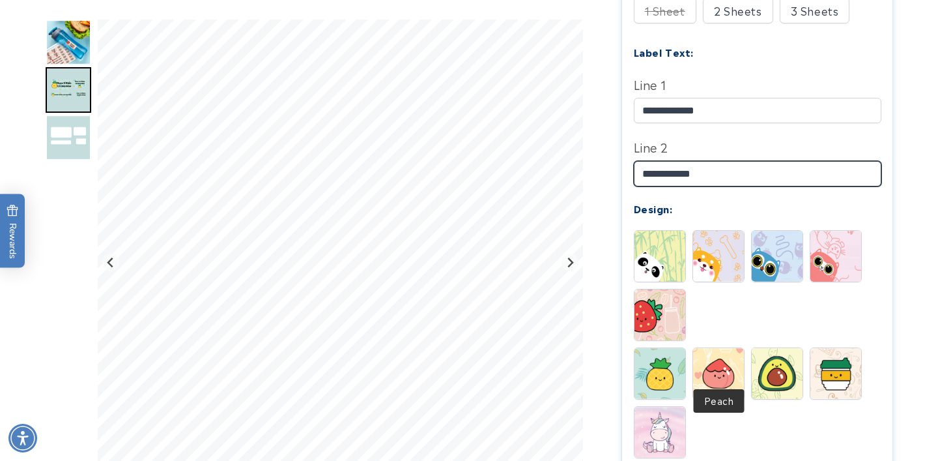
type input "**********"
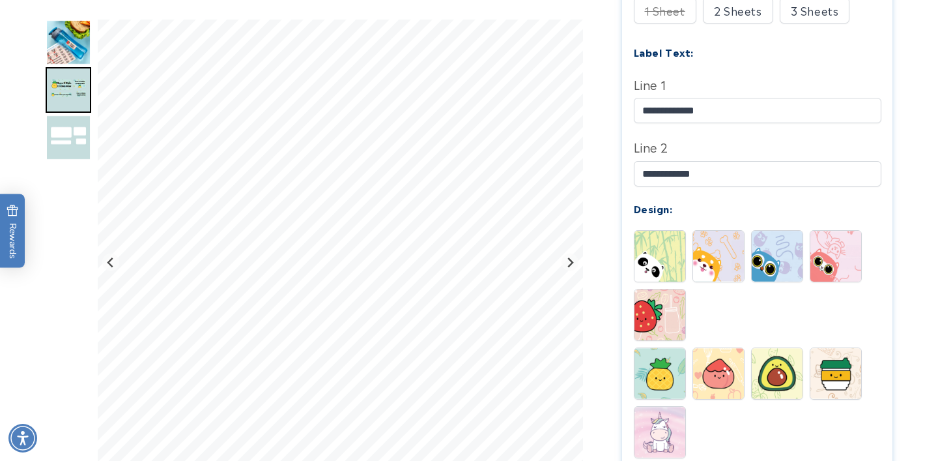
click at [718, 374] on img at bounding box center [718, 373] width 51 height 51
click at [660, 358] on img at bounding box center [660, 373] width 51 height 51
click at [713, 358] on img at bounding box center [718, 373] width 51 height 51
click at [680, 358] on img at bounding box center [660, 373] width 51 height 51
click at [726, 358] on img at bounding box center [718, 373] width 51 height 51
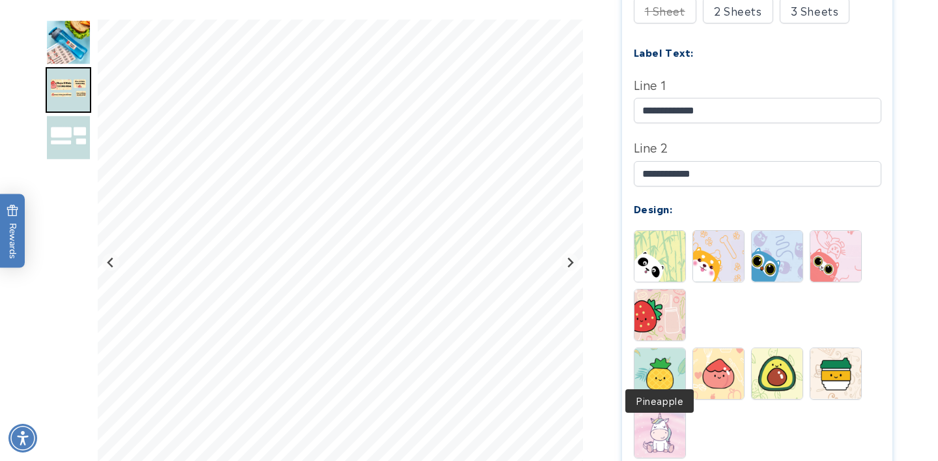
click at [672, 357] on img at bounding box center [660, 373] width 51 height 51
click at [831, 363] on img at bounding box center [835, 373] width 51 height 51
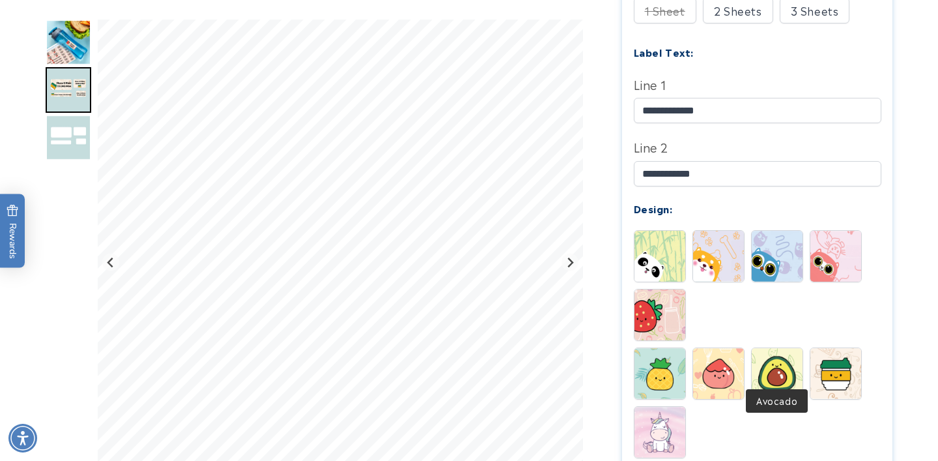
click at [792, 353] on img at bounding box center [777, 373] width 51 height 51
click at [677, 413] on img at bounding box center [660, 432] width 51 height 51
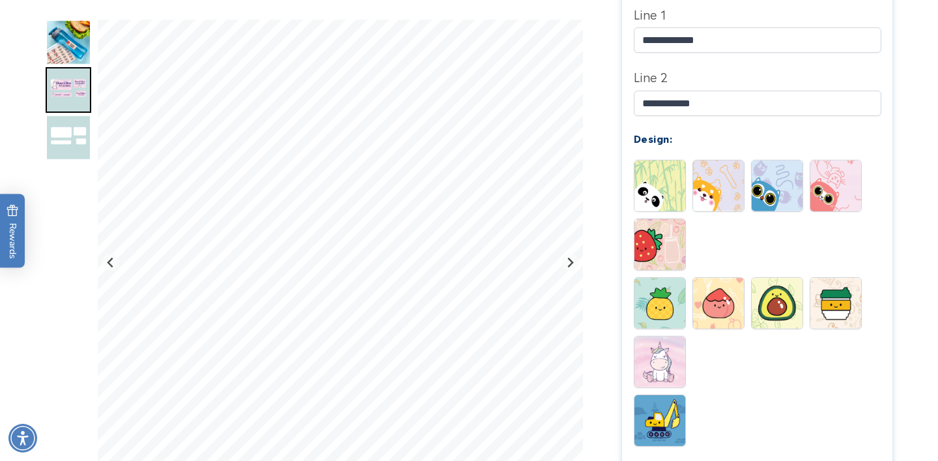
scroll to position [523, 0]
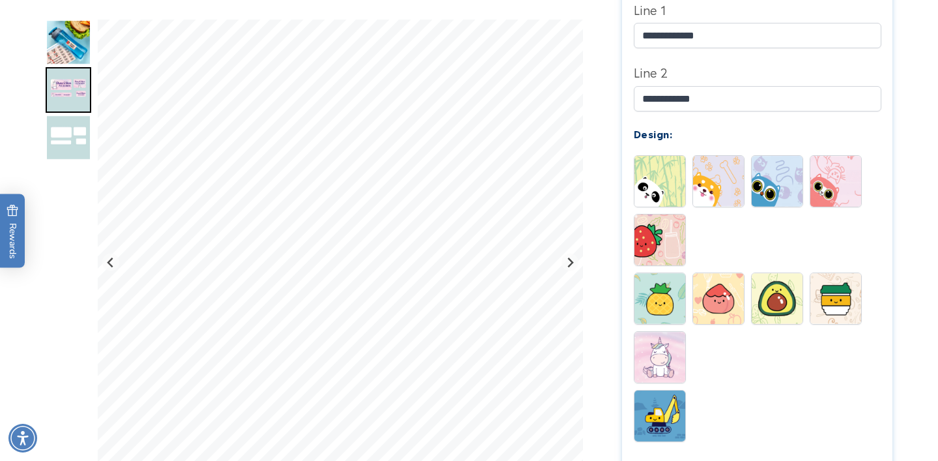
click at [659, 405] on img at bounding box center [660, 415] width 51 height 51
click at [728, 275] on img at bounding box center [718, 298] width 51 height 51
click at [663, 275] on img at bounding box center [660, 298] width 51 height 51
click at [659, 233] on img at bounding box center [660, 239] width 51 height 51
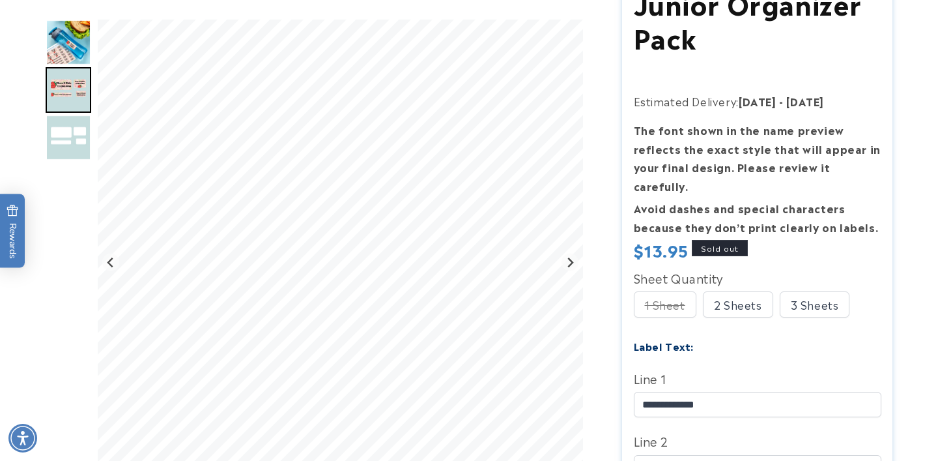
scroll to position [173, 0]
